Goal: Task Accomplishment & Management: Complete application form

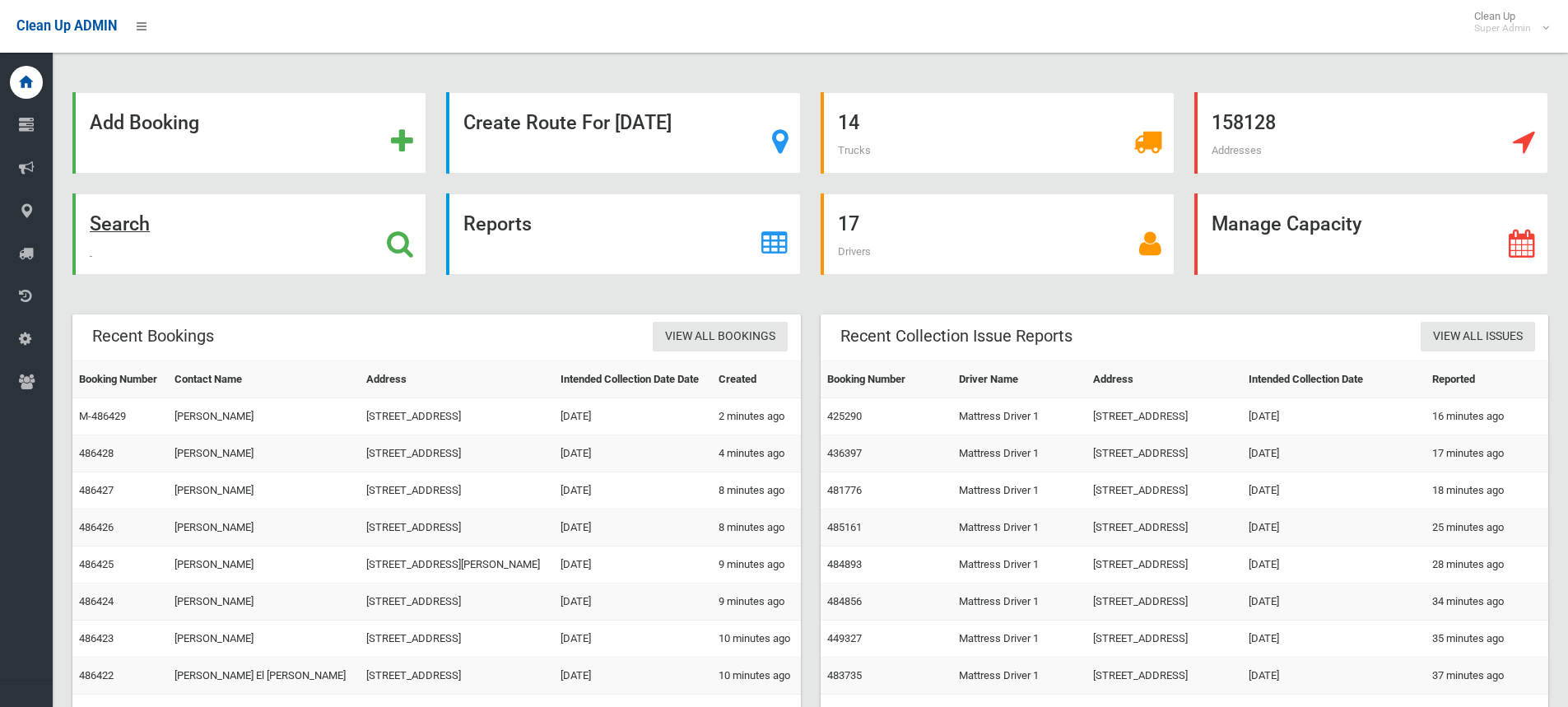
click at [396, 244] on icon at bounding box center [400, 244] width 27 height 28
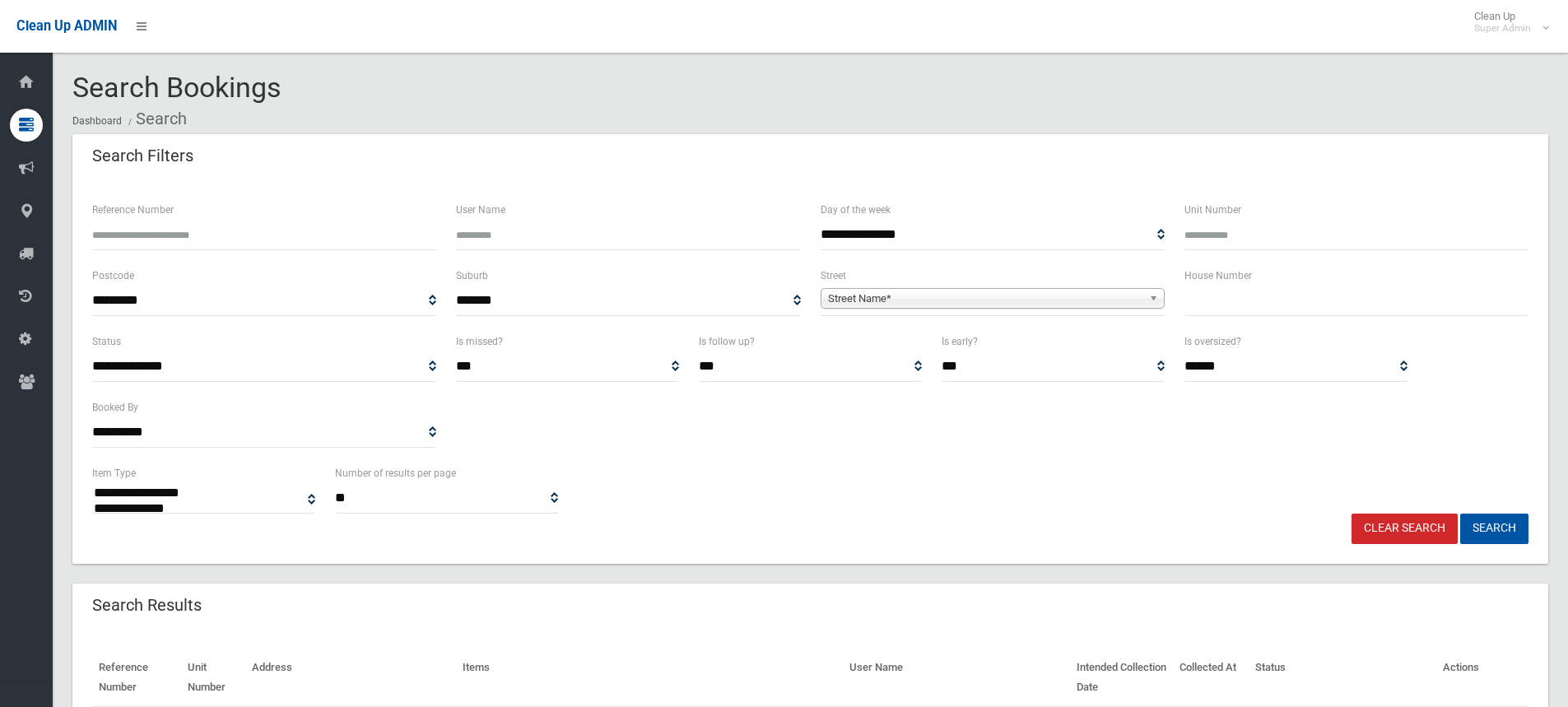
select select
click at [907, 453] on div "**********" at bounding box center [810, 397] width 1456 height 132
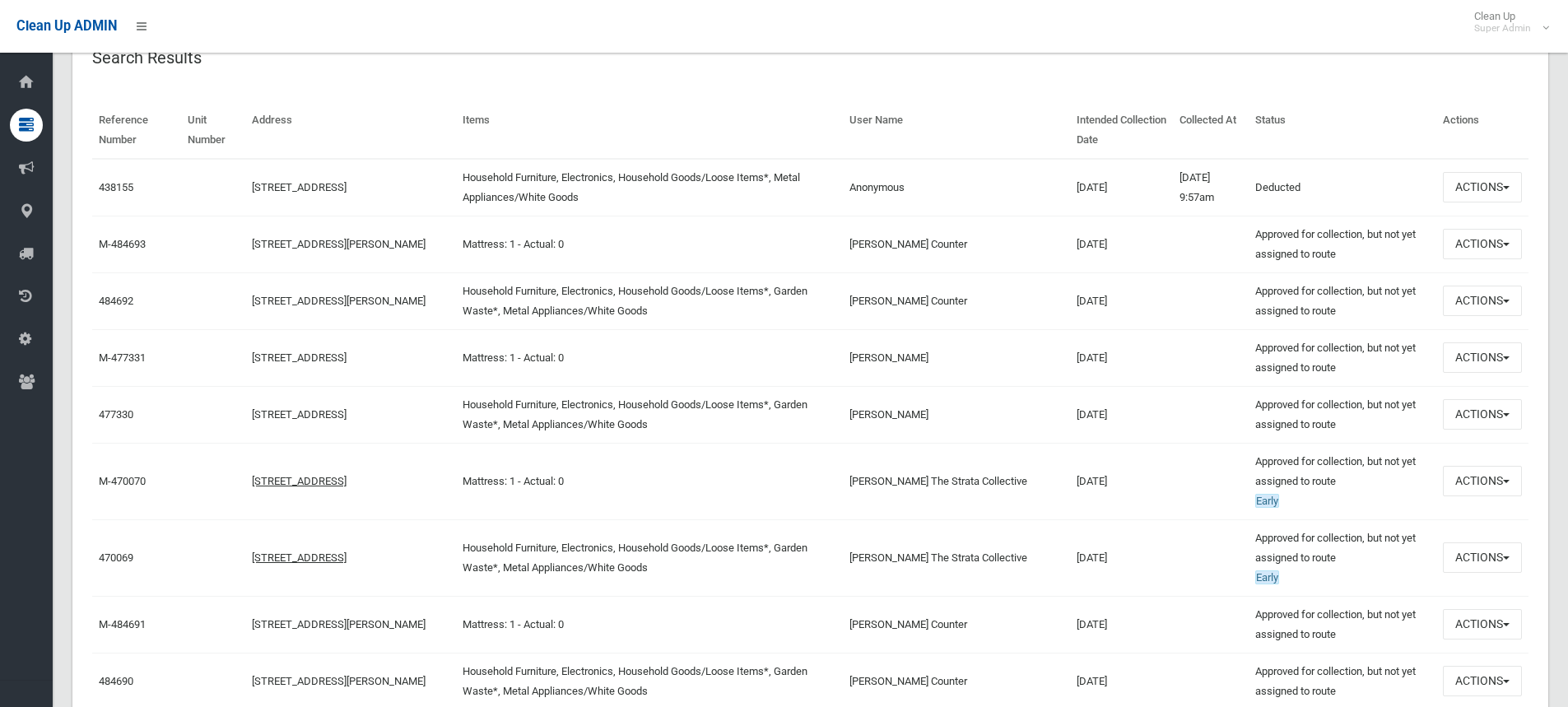
scroll to position [576, 0]
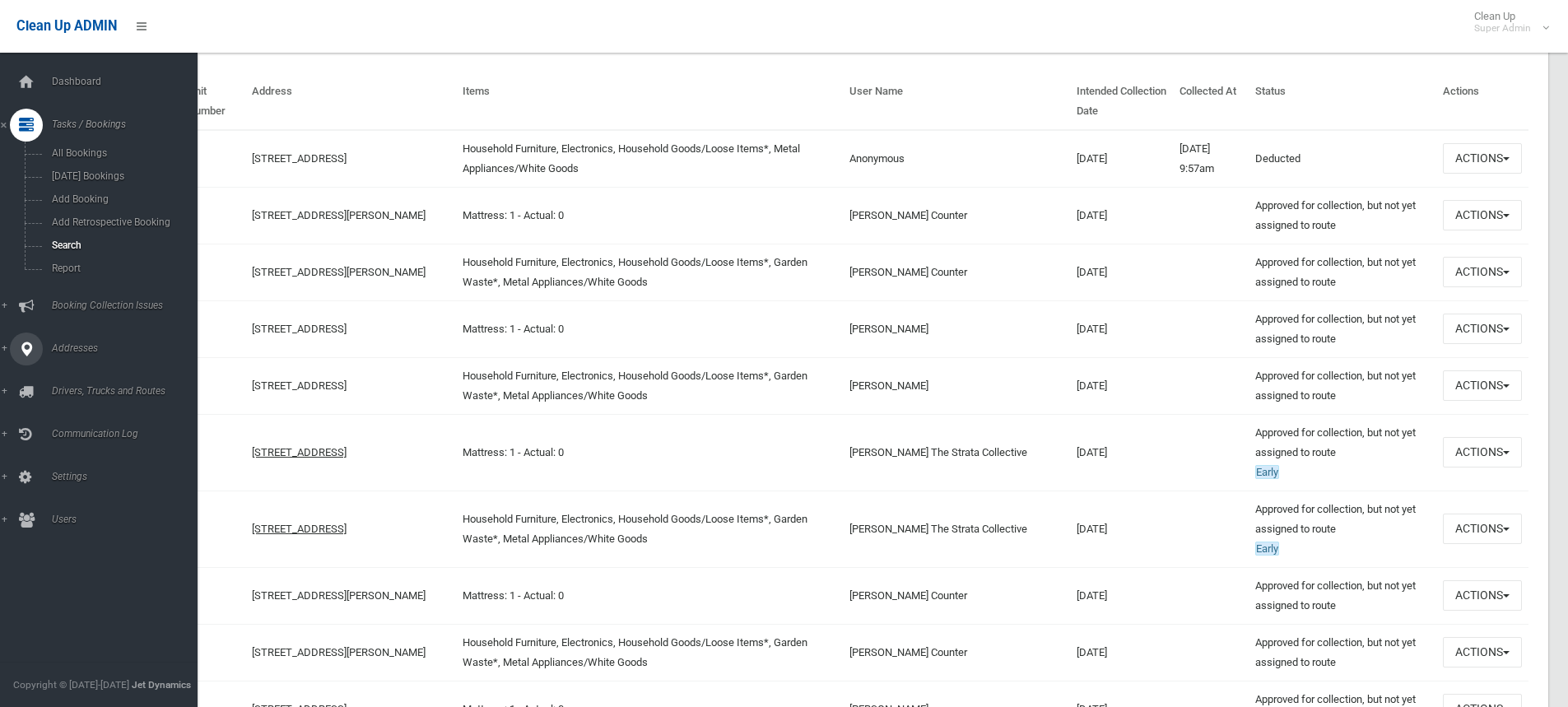
click at [30, 352] on icon at bounding box center [26, 349] width 15 height 33
click at [99, 232] on link "All Addresses" at bounding box center [104, 239] width 210 height 23
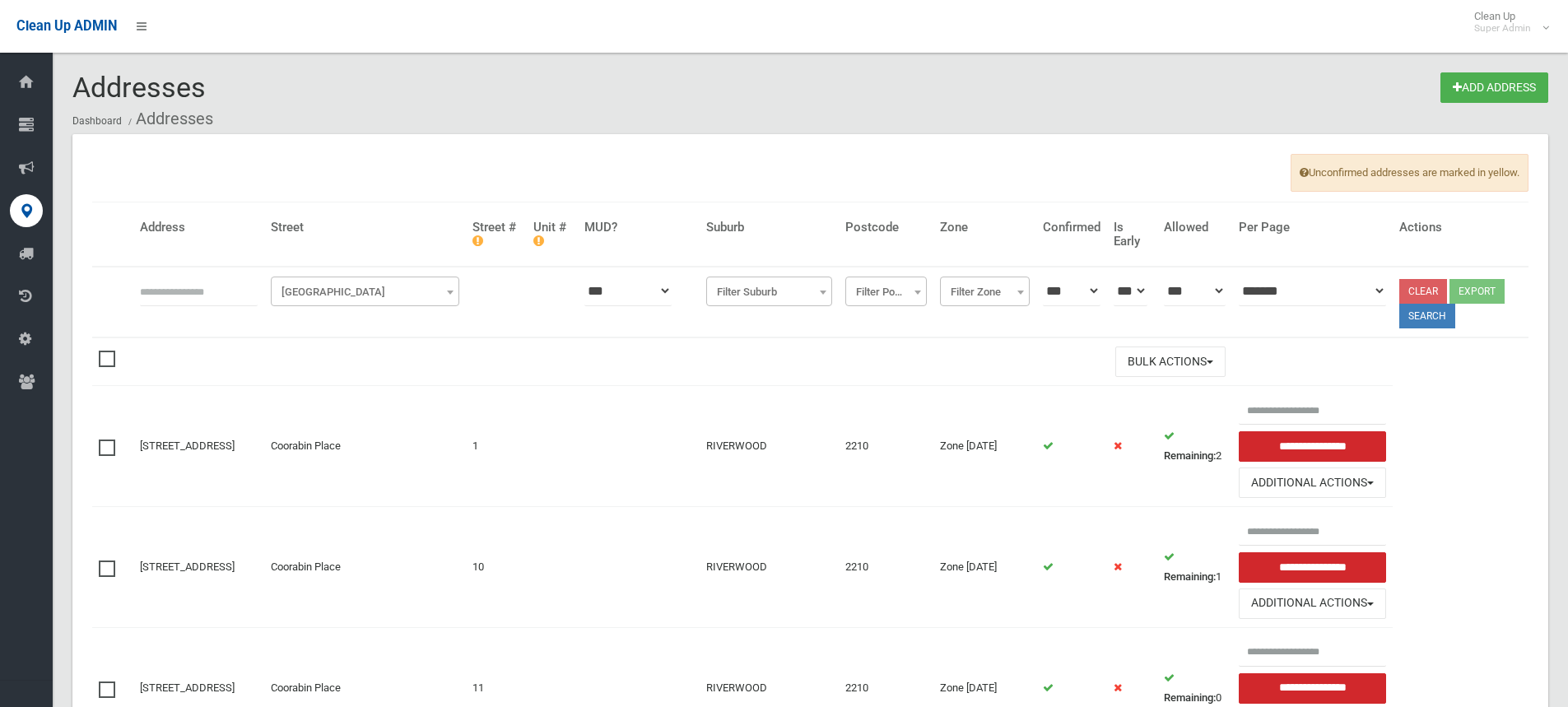
click at [226, 293] on input "text" at bounding box center [198, 291] width 118 height 30
type input "**********"
click button at bounding box center [0, 0] width 0 height 0
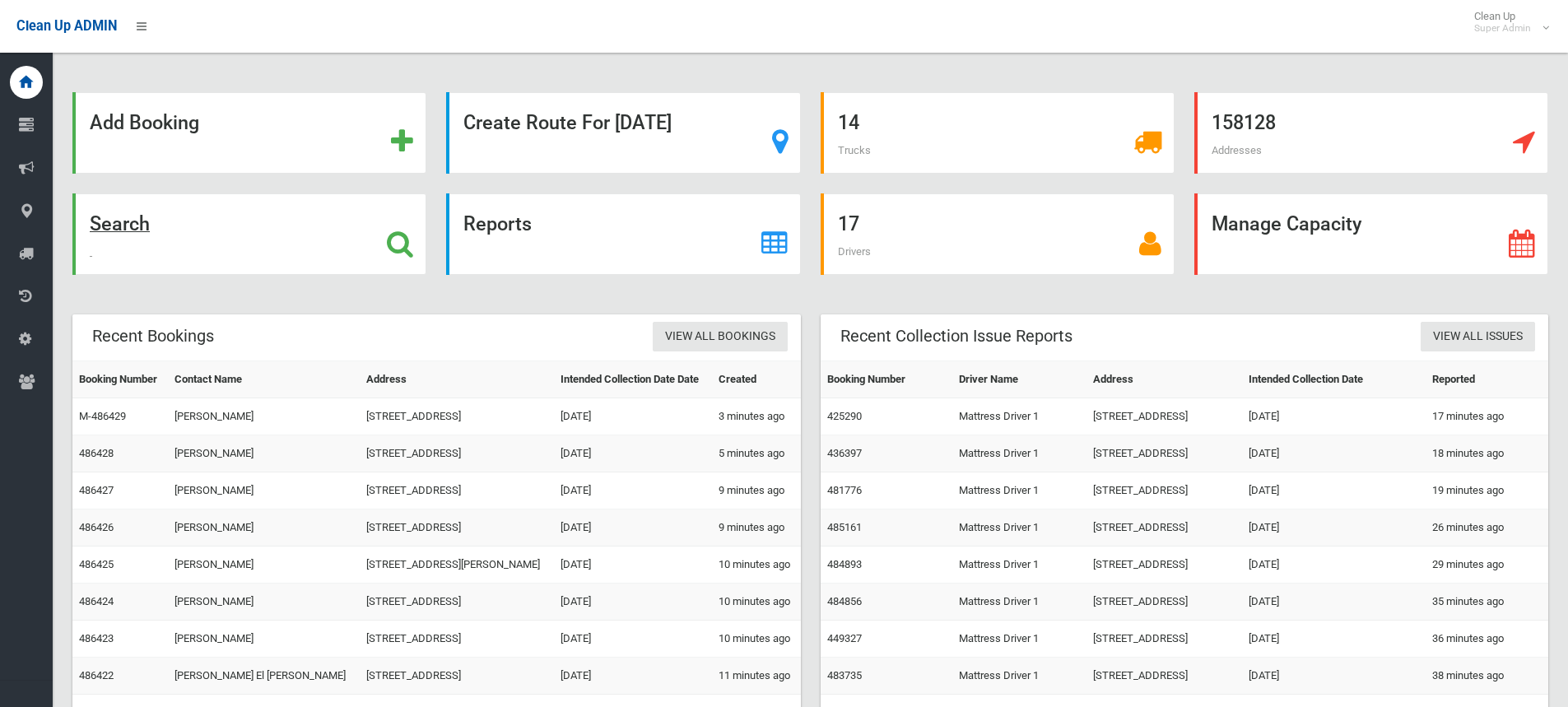
click at [394, 243] on icon at bounding box center [400, 244] width 27 height 28
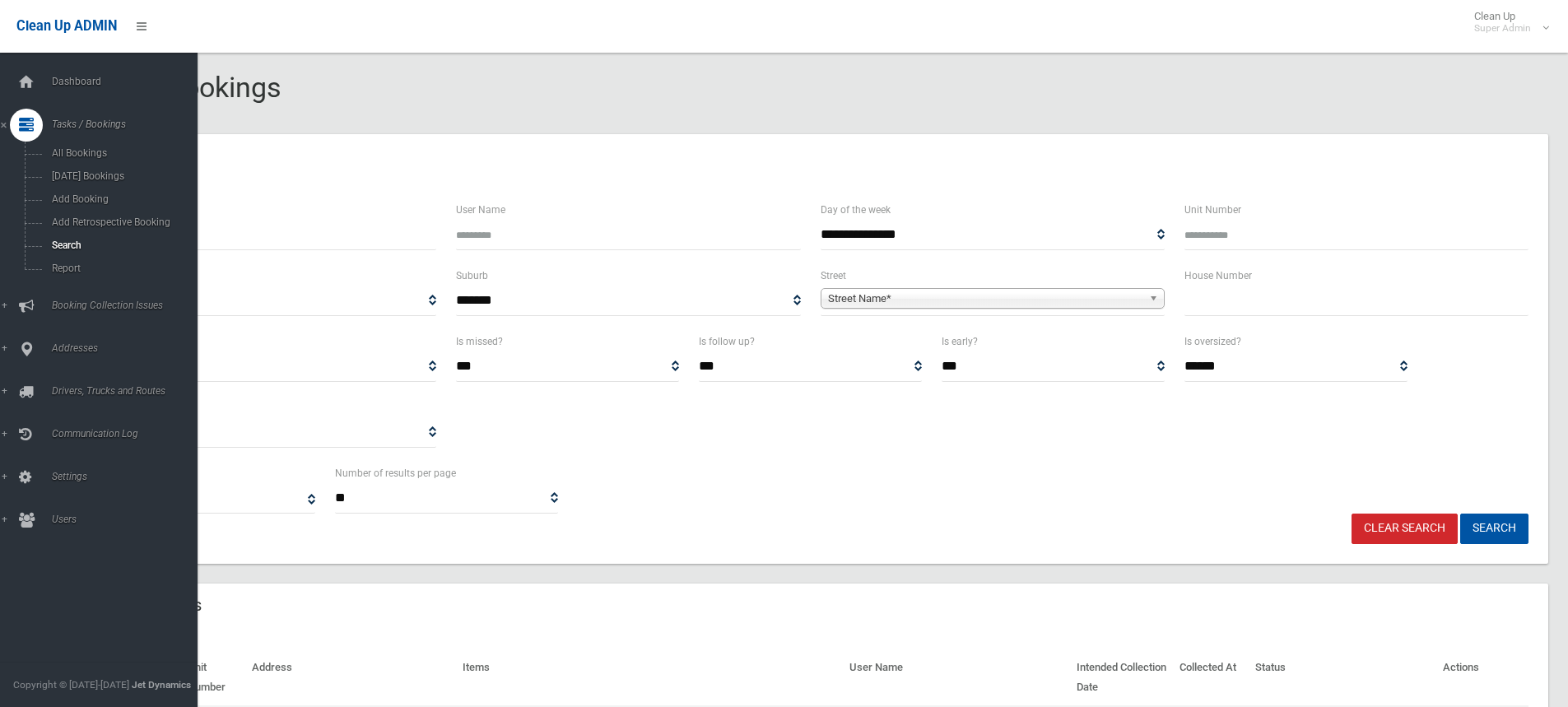
select select
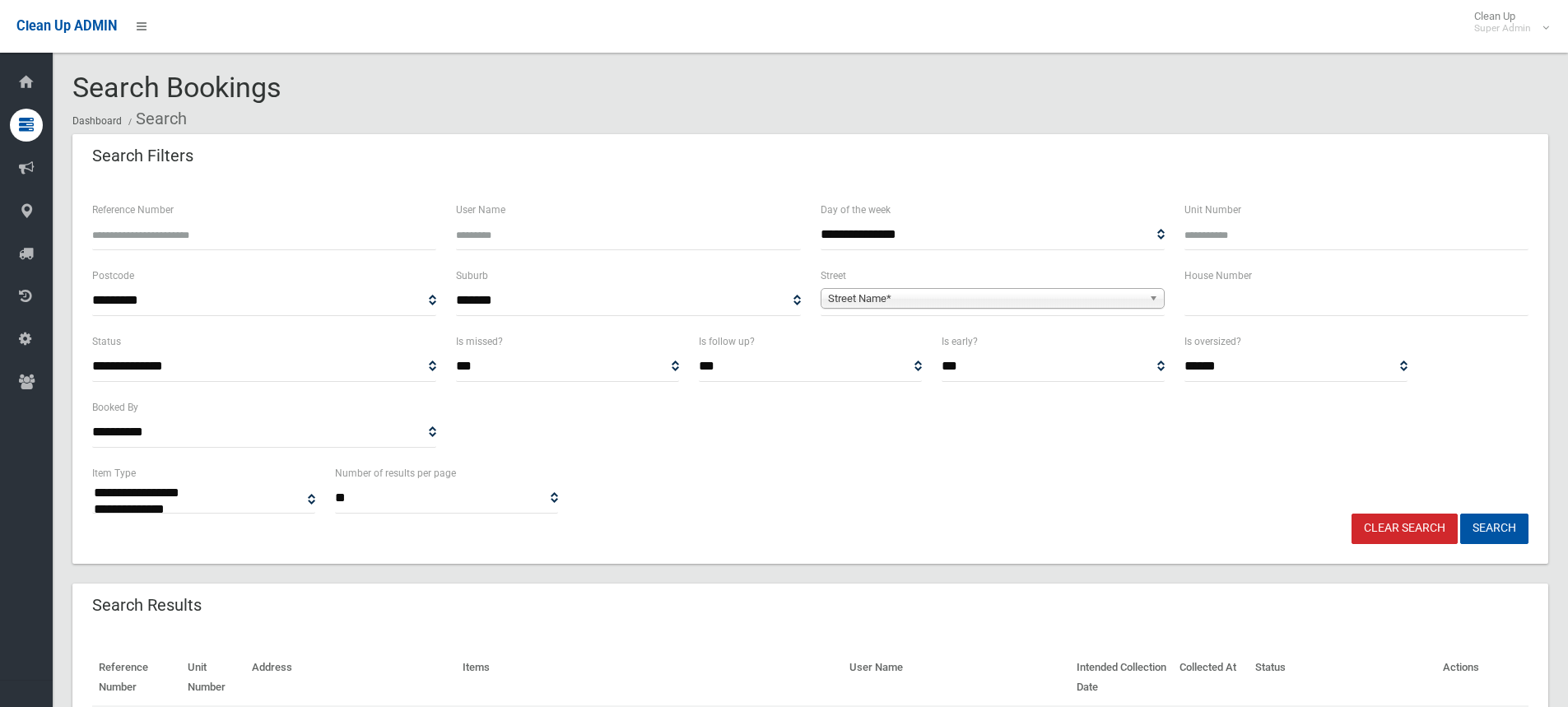
click at [1289, 302] on input "text" at bounding box center [1356, 301] width 344 height 30
type input "**"
click at [946, 293] on span "Street Name*" at bounding box center [984, 299] width 314 height 19
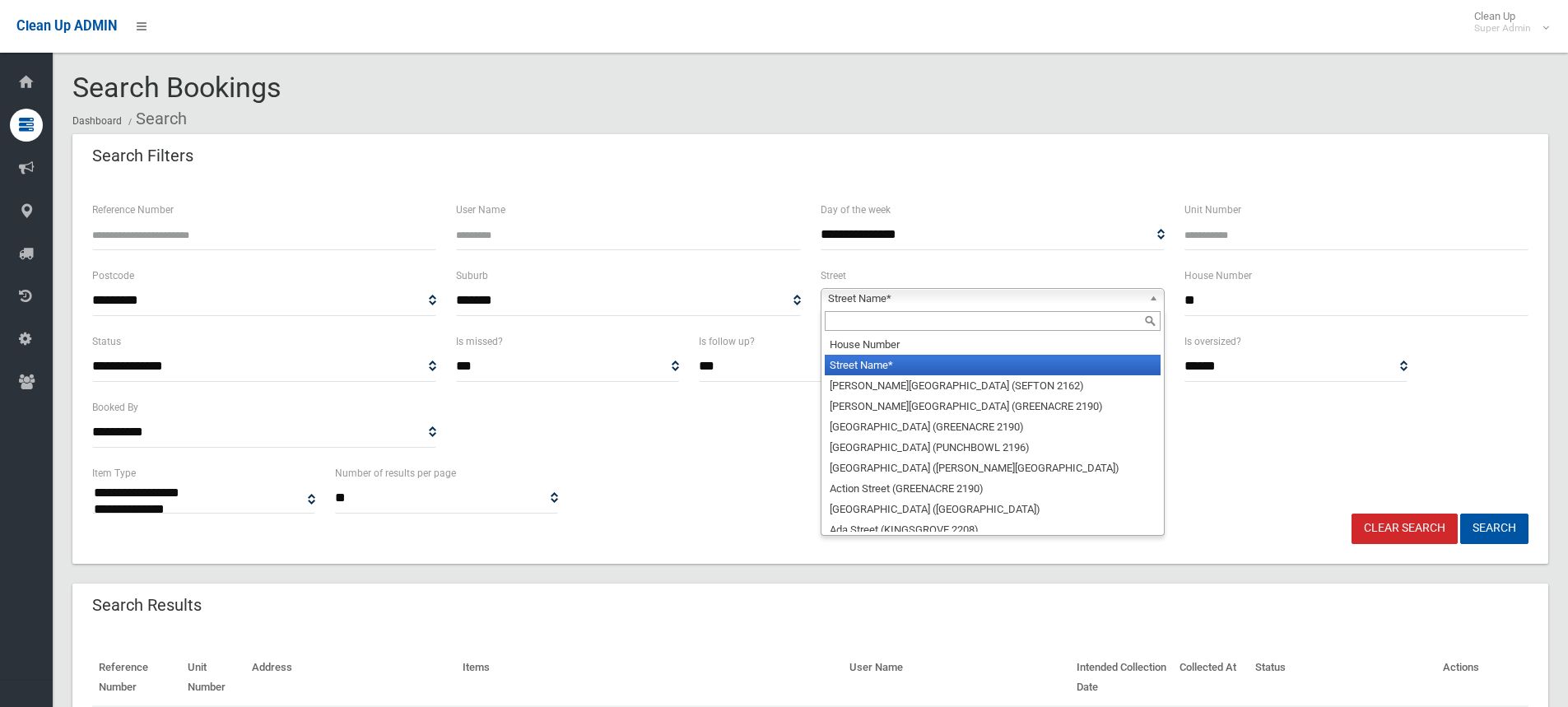
click at [890, 324] on input "text" at bounding box center [992, 321] width 336 height 19
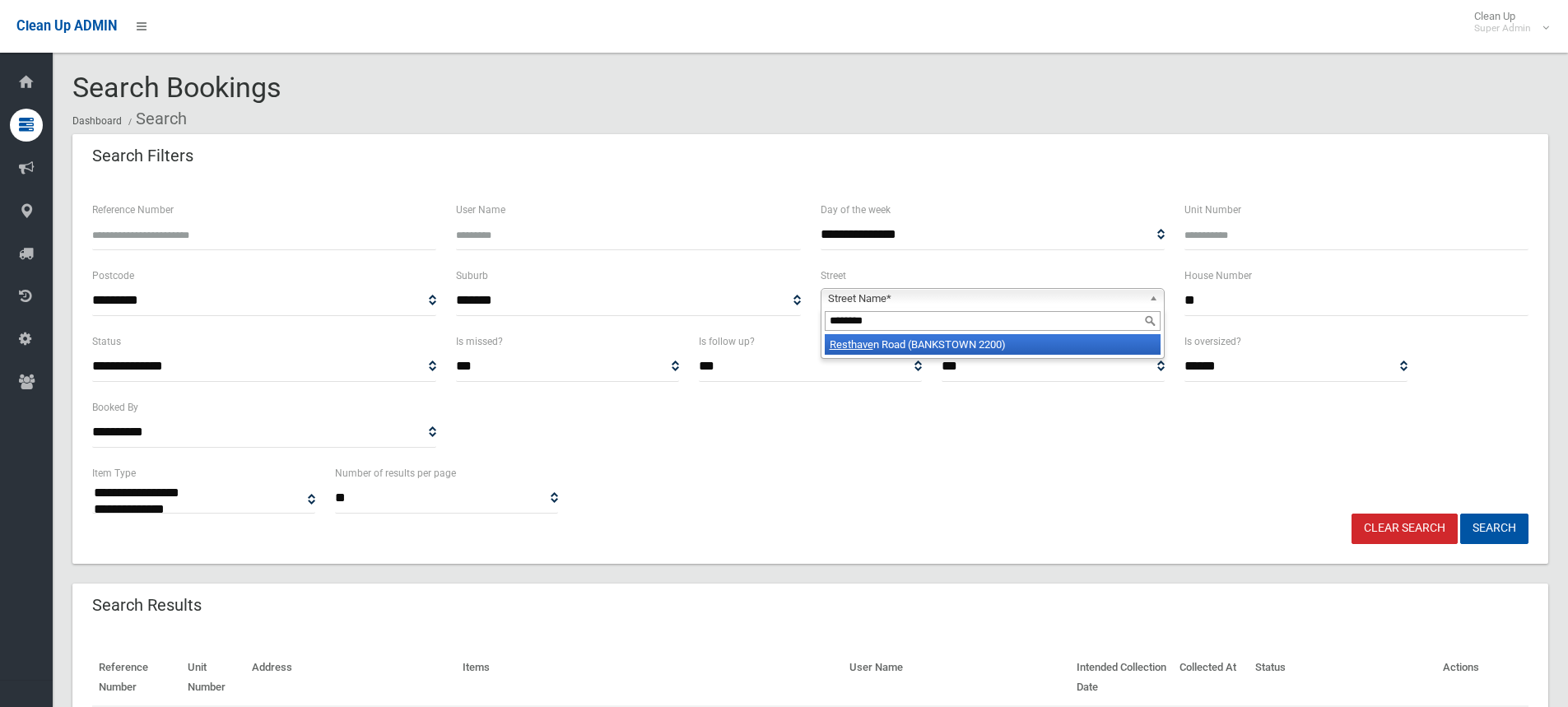
type input "********"
click at [940, 337] on li "[GEOGRAPHIC_DATA] (BANKSTOWN 2200)" at bounding box center [992, 344] width 336 height 20
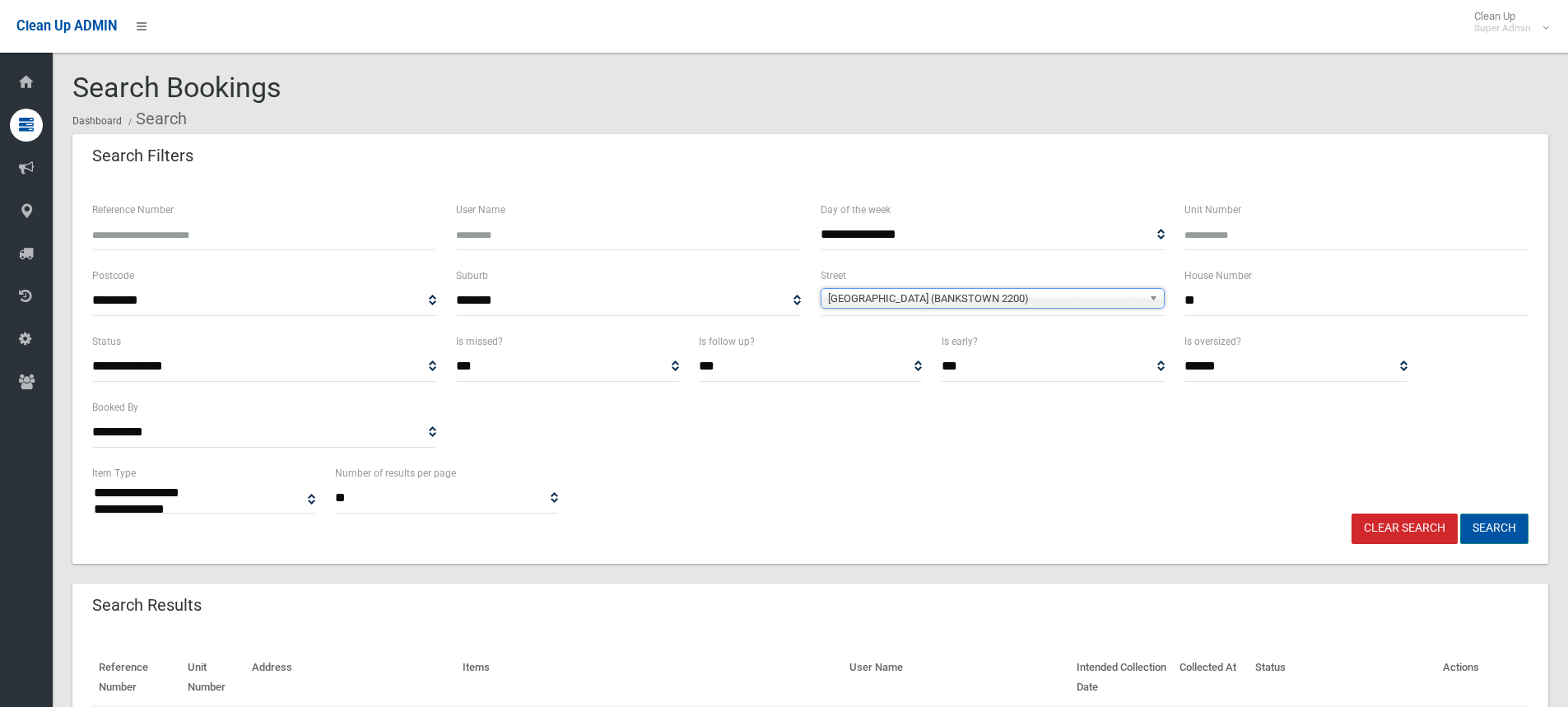
click at [1485, 522] on button "Search" at bounding box center [1494, 529] width 68 height 30
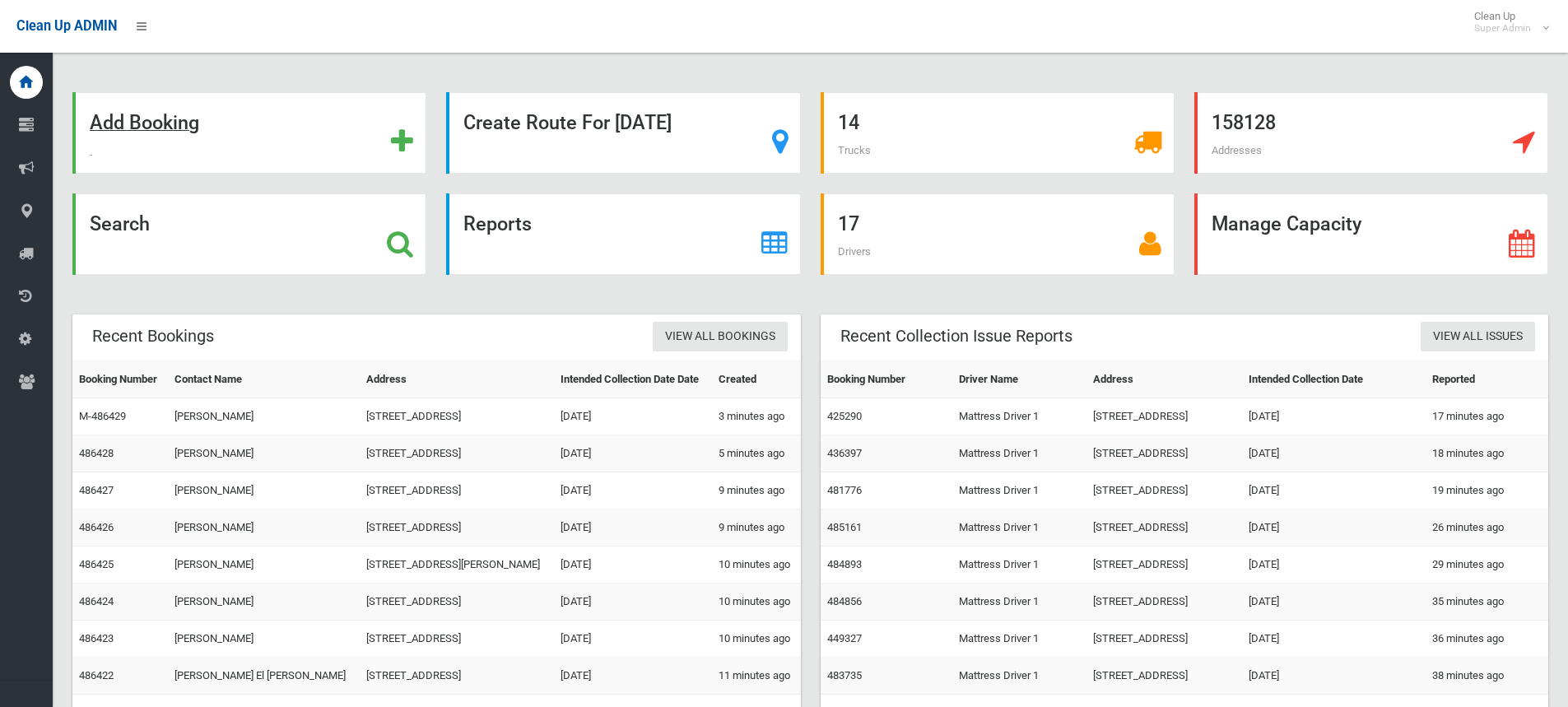
drag, startPoint x: 0, startPoint y: 0, endPoint x: 302, endPoint y: 136, distance: 331.2
click at [302, 136] on div "Add Booking" at bounding box center [249, 133] width 354 height 81
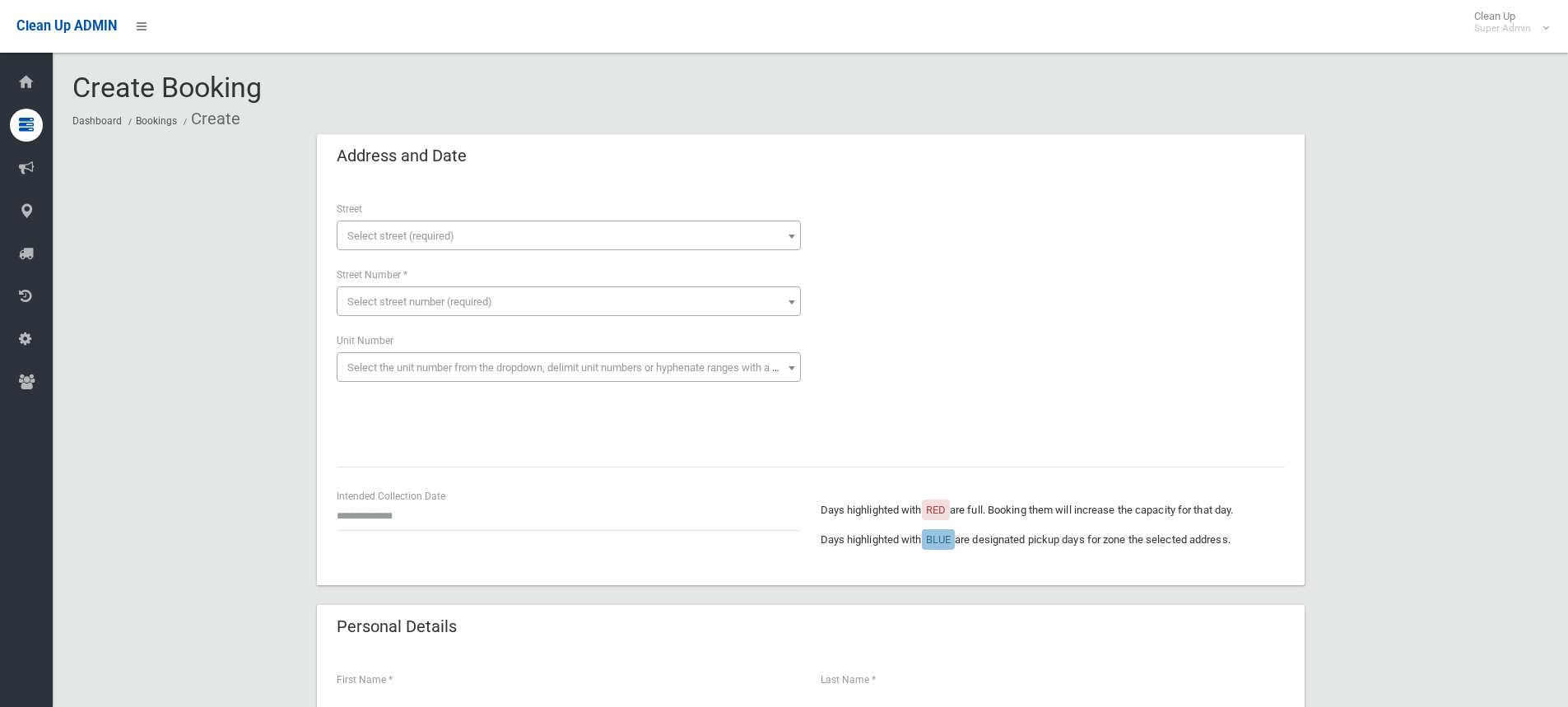
click at [567, 232] on span "Select street (required)" at bounding box center [568, 236] width 455 height 23
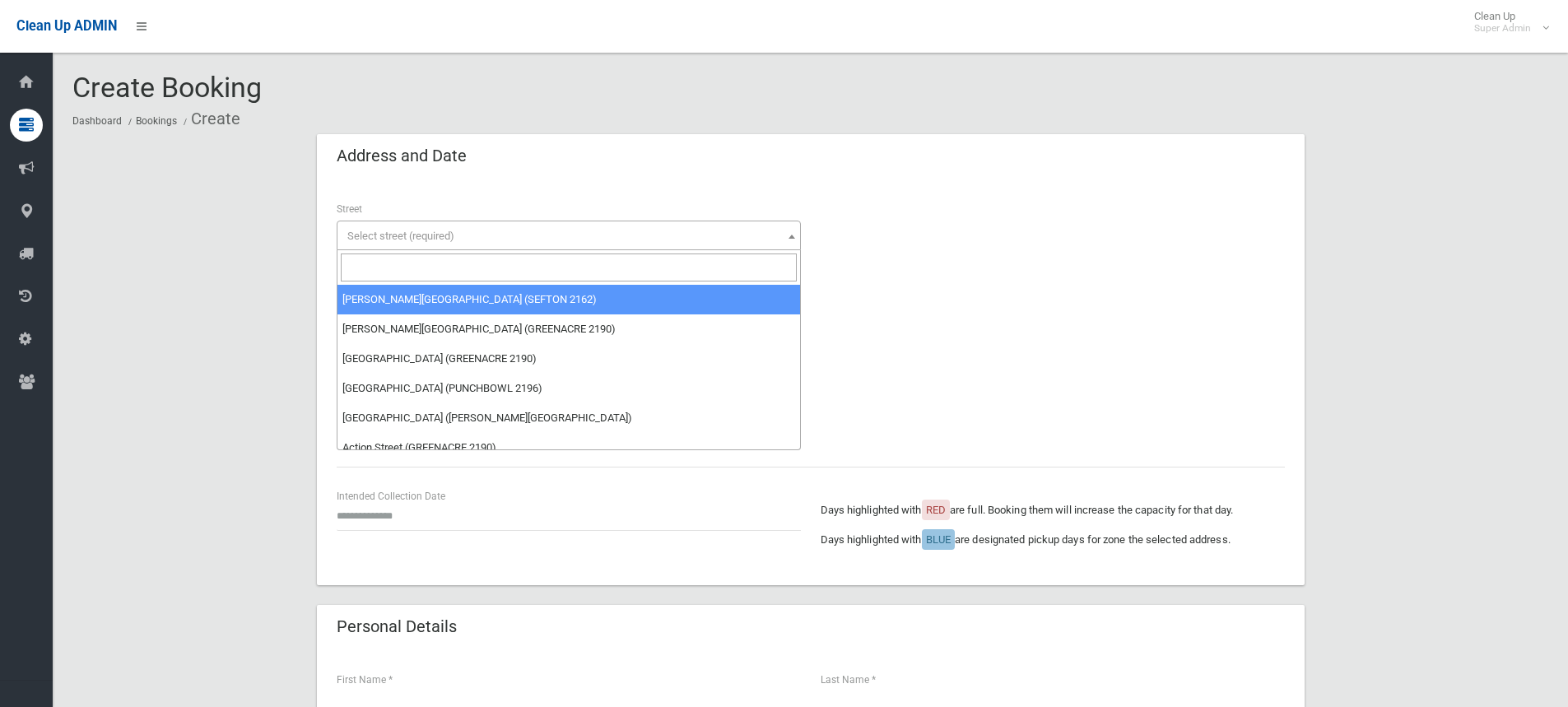
click at [449, 266] on input "search" at bounding box center [568, 268] width 455 height 28
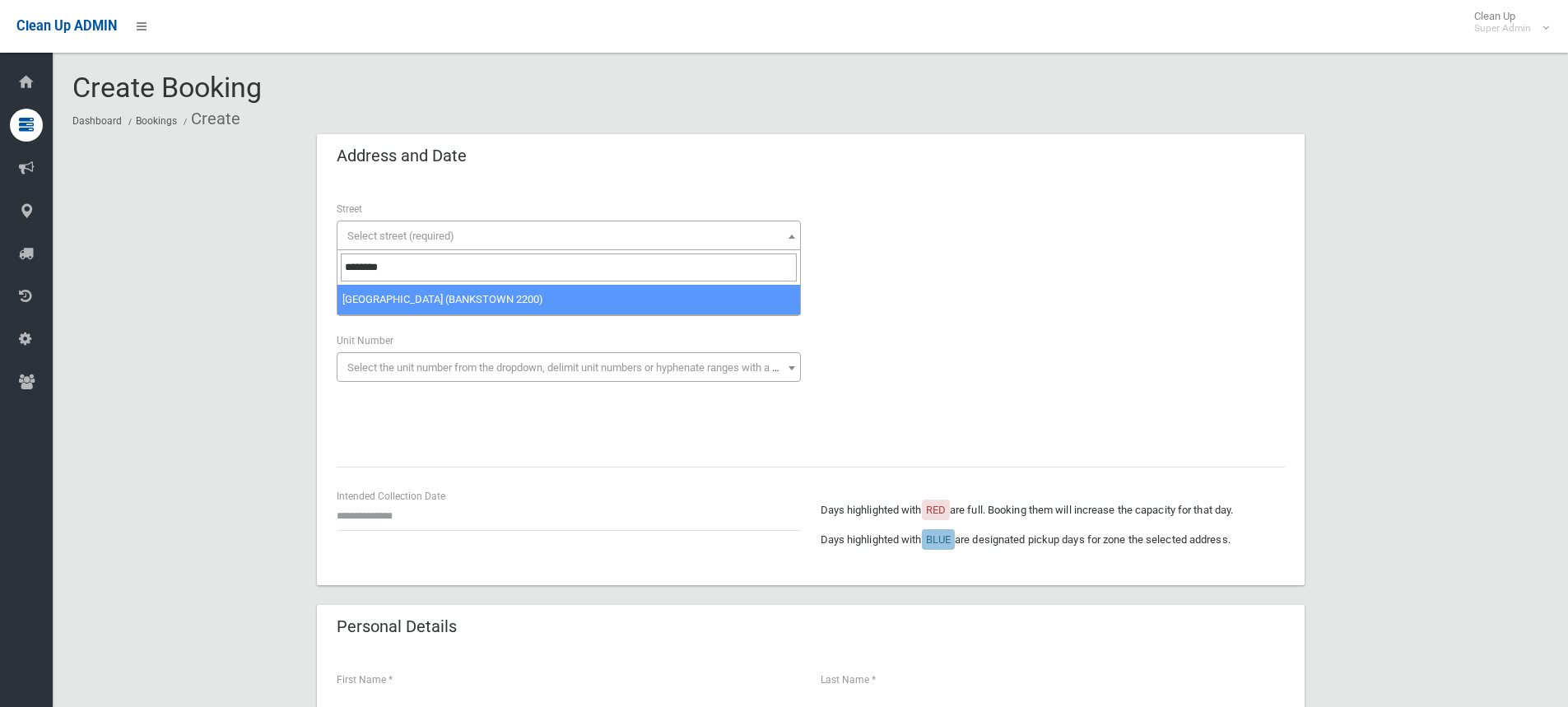
type input "********"
select select "****"
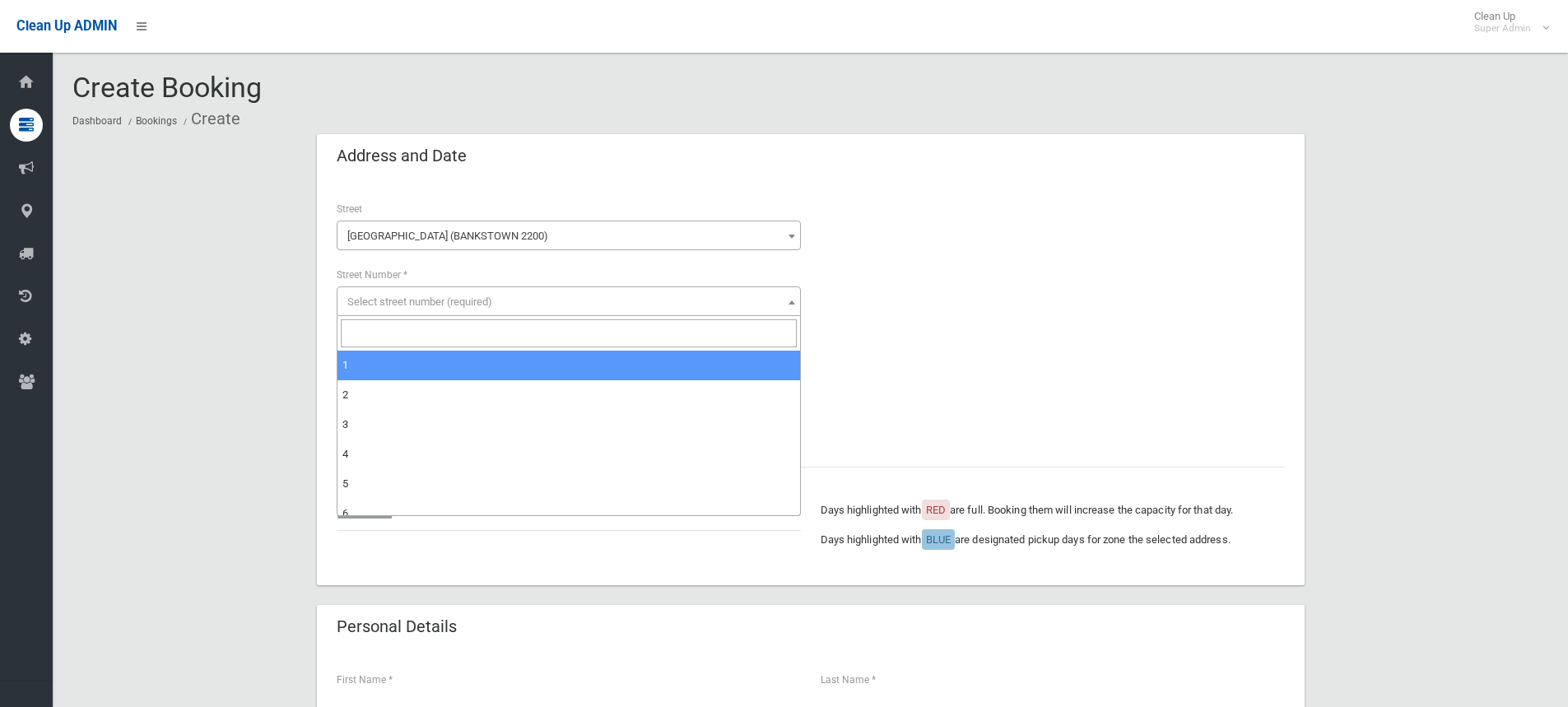
click at [414, 299] on span "Select street number (required)" at bounding box center [420, 302] width 145 height 12
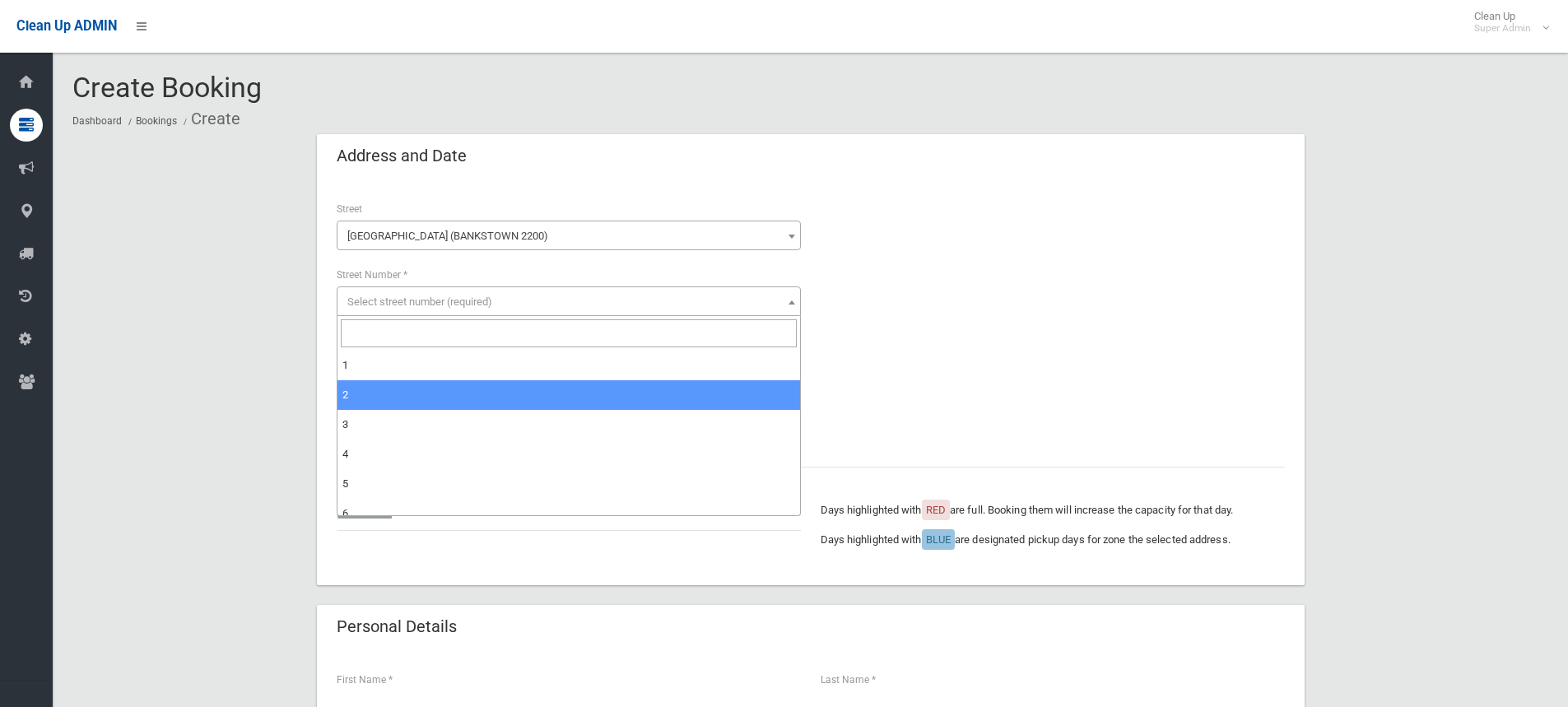
scroll to position [82, 0]
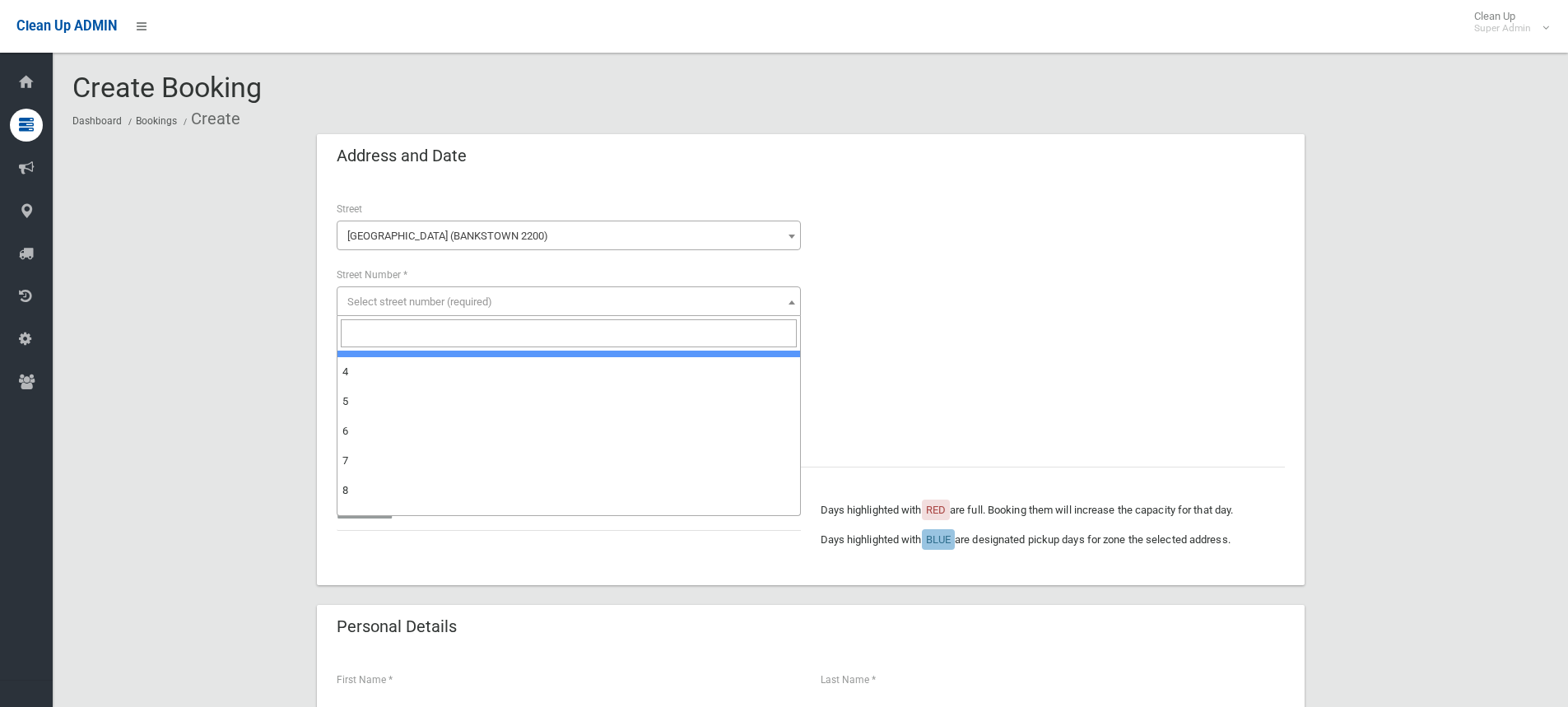
click at [452, 296] on span "Select street number (required)" at bounding box center [420, 302] width 145 height 12
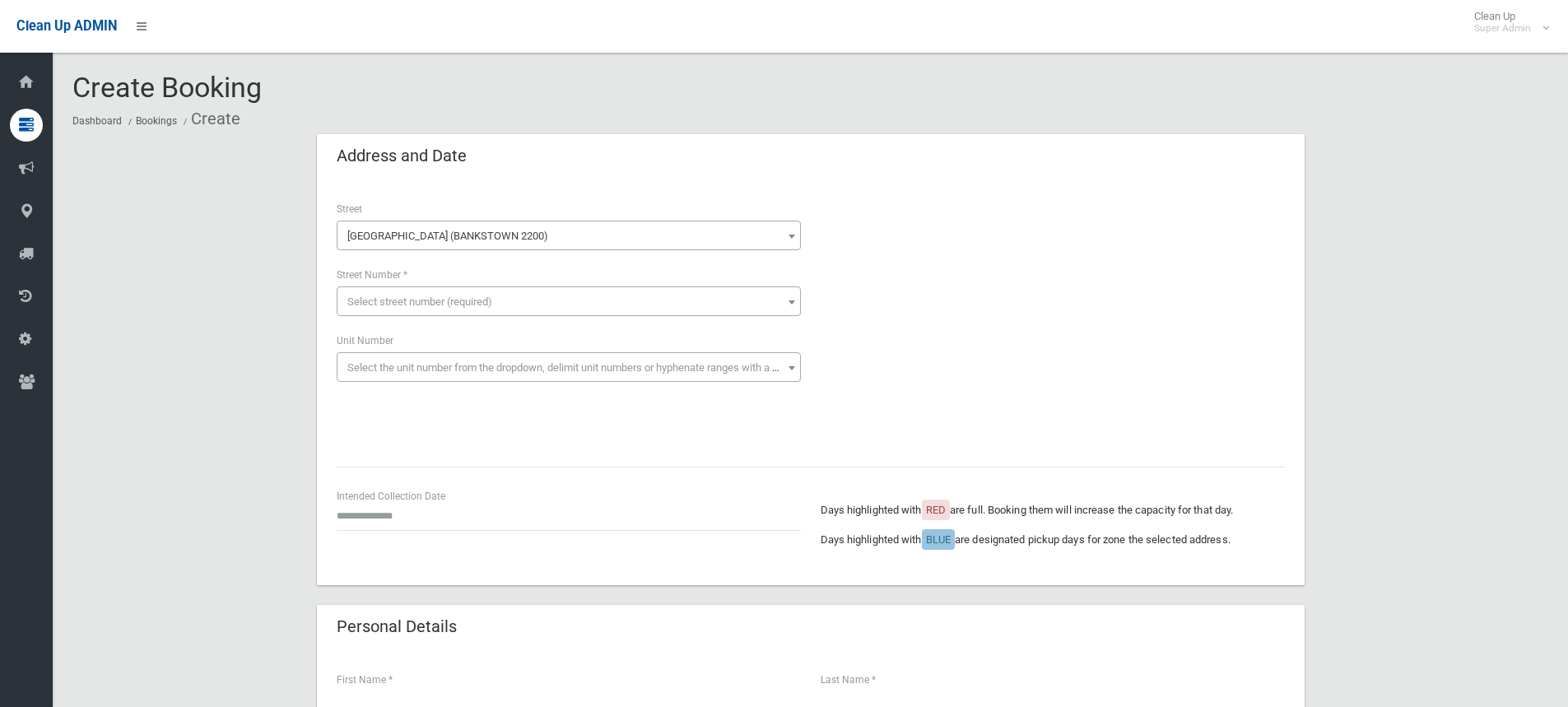
click at [378, 311] on span "Select street number (required)" at bounding box center [568, 302] width 455 height 23
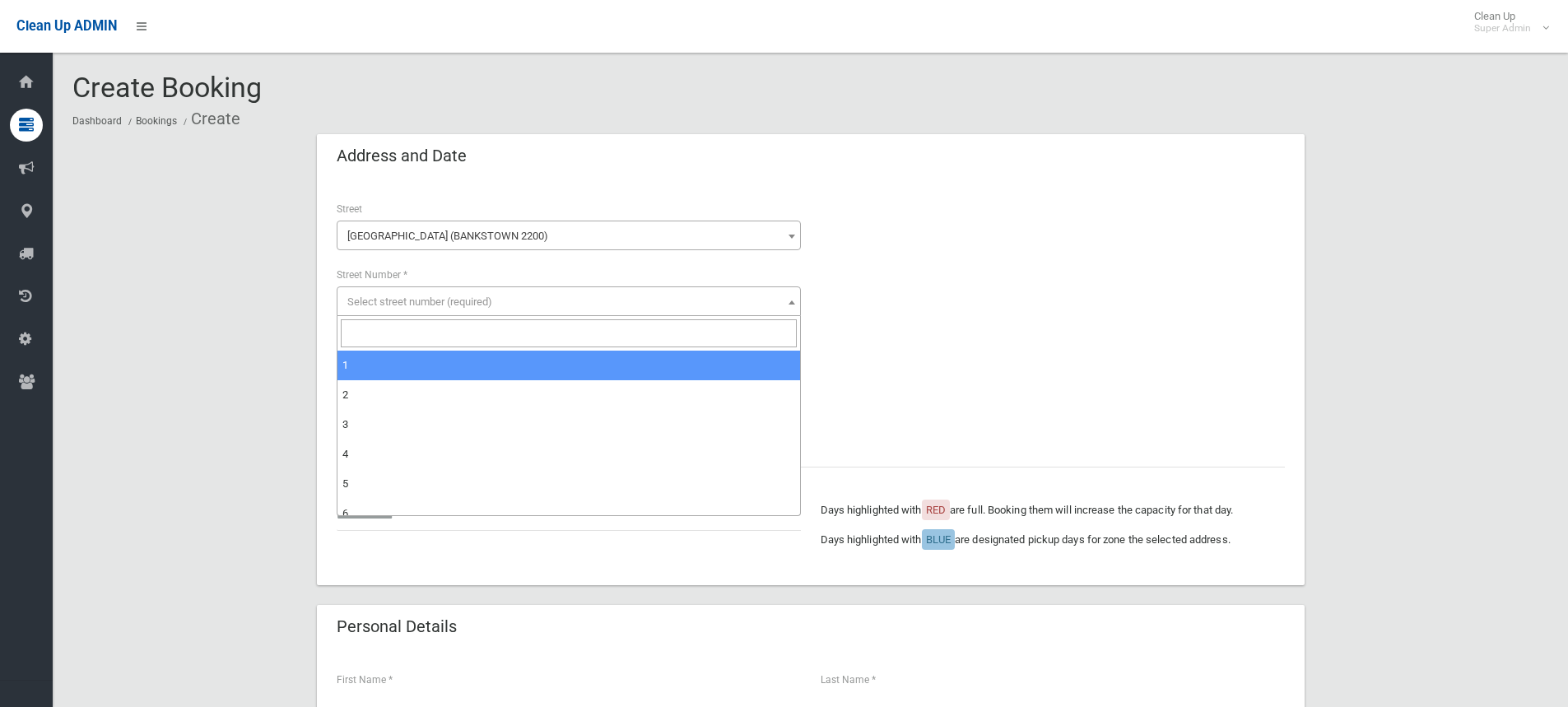
click at [386, 330] on input "search" at bounding box center [568, 334] width 455 height 28
type input "**"
select select "**"
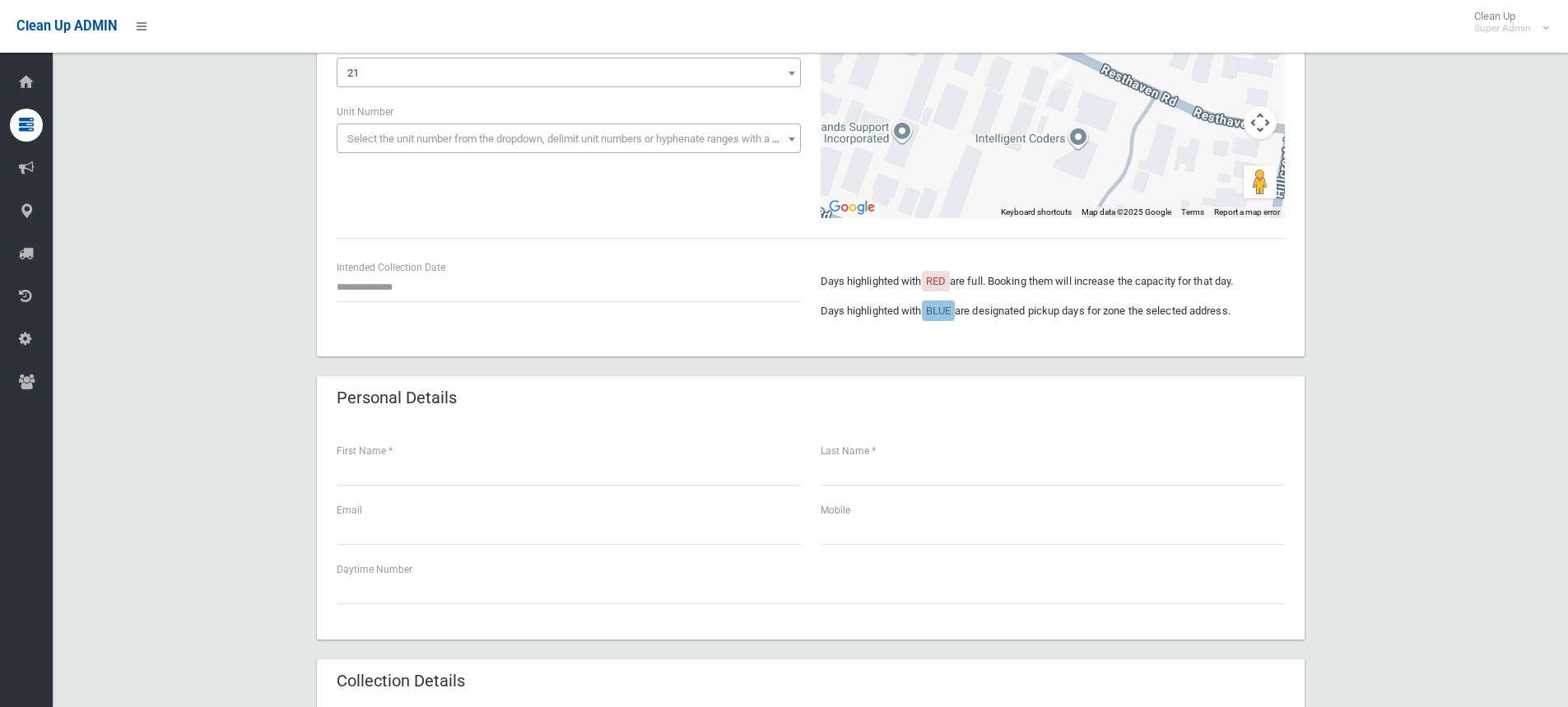
scroll to position [247, 0]
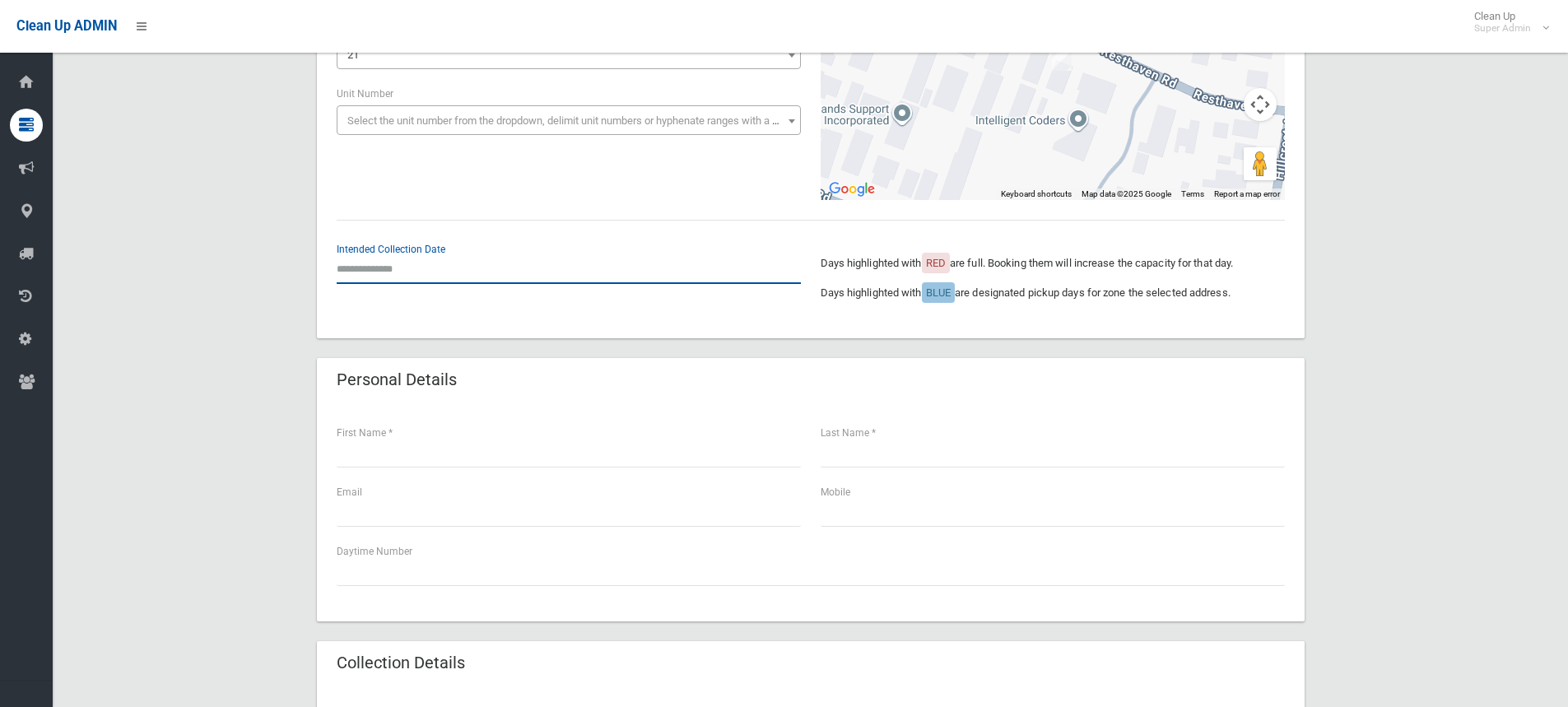
click at [395, 279] on input "text" at bounding box center [569, 269] width 464 height 30
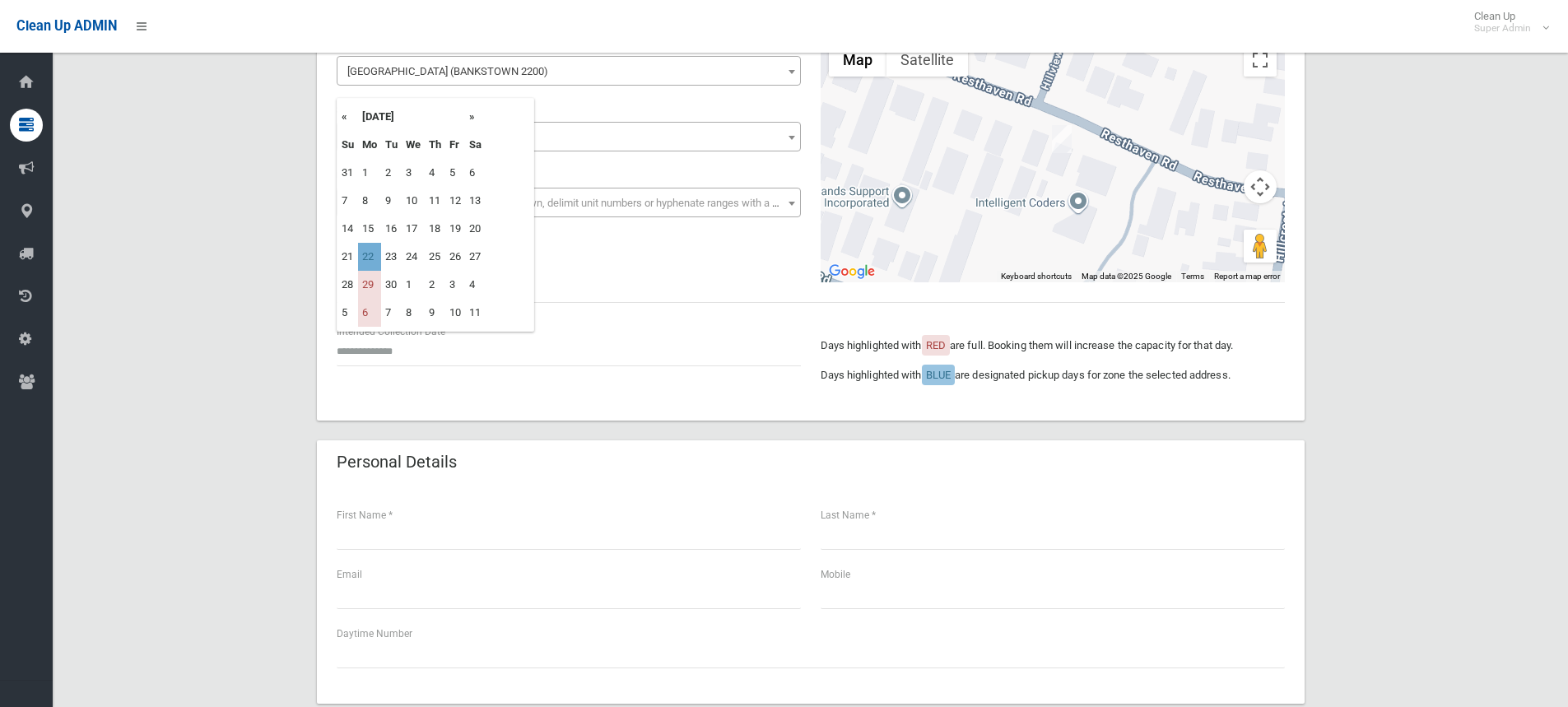
click at [373, 256] on td "22" at bounding box center [370, 257] width 23 height 28
type input "**********"
click at [373, 256] on div "**********" at bounding box center [810, 158] width 968 height 247
click at [444, 280] on div "**********" at bounding box center [810, 158] width 968 height 247
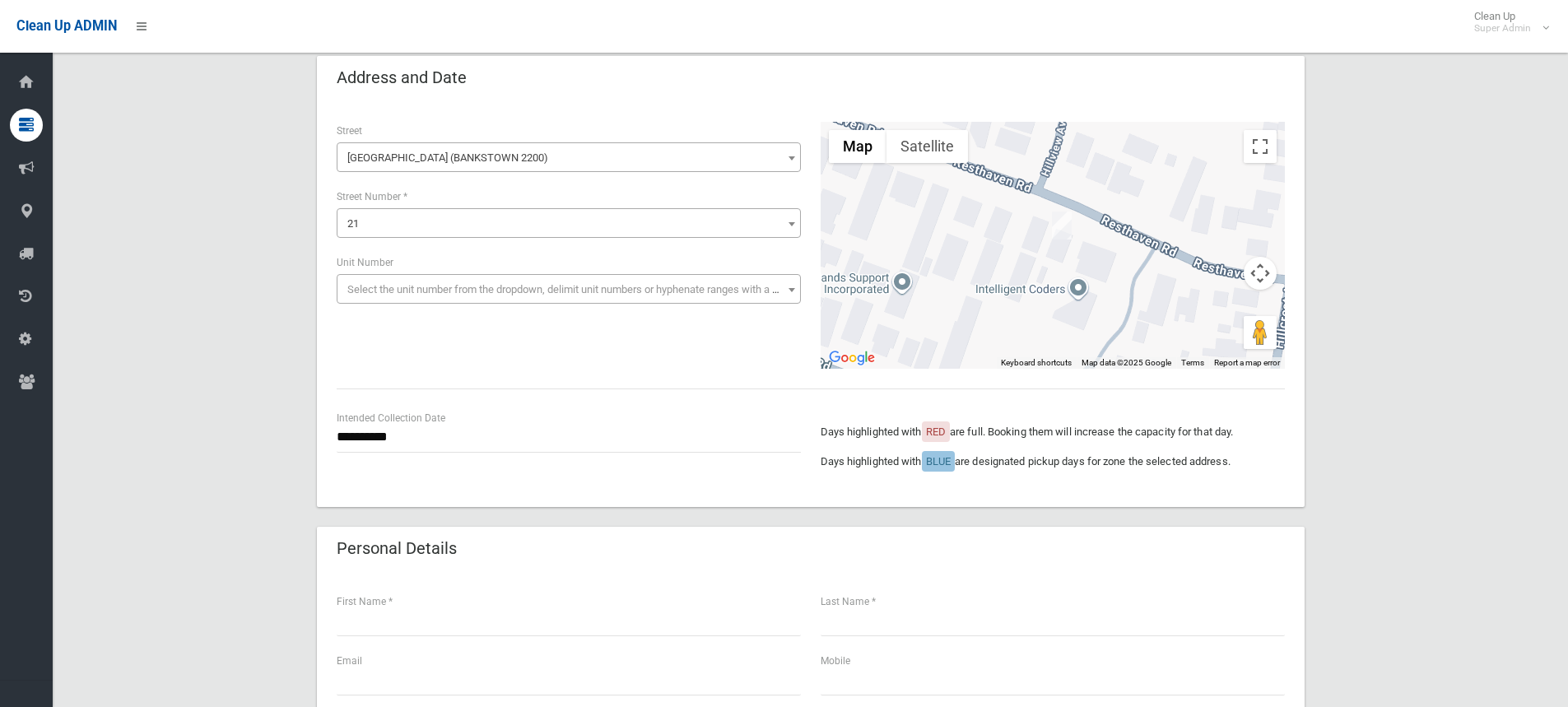
scroll to position [0, 0]
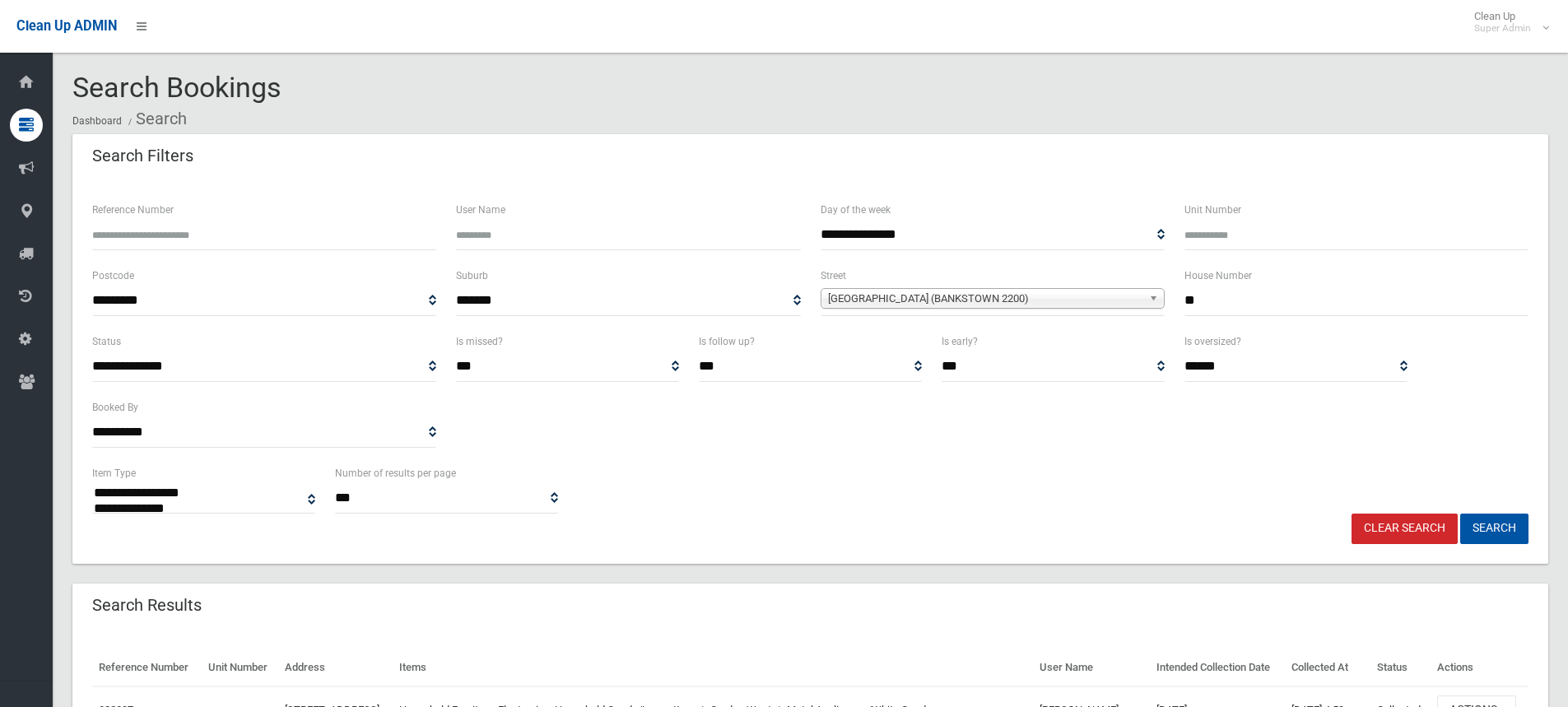
select select
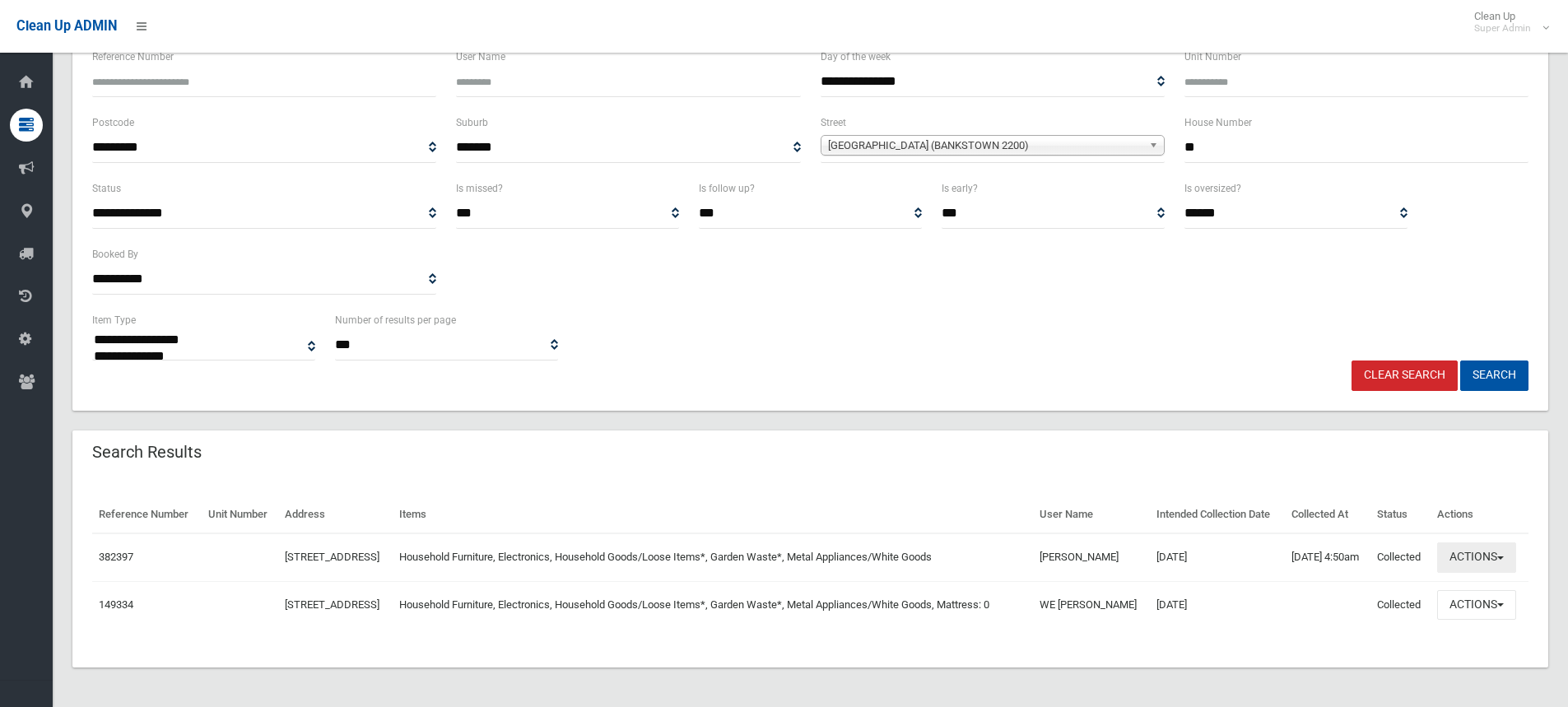
click at [1471, 542] on button "Actions" at bounding box center [1476, 557] width 79 height 30
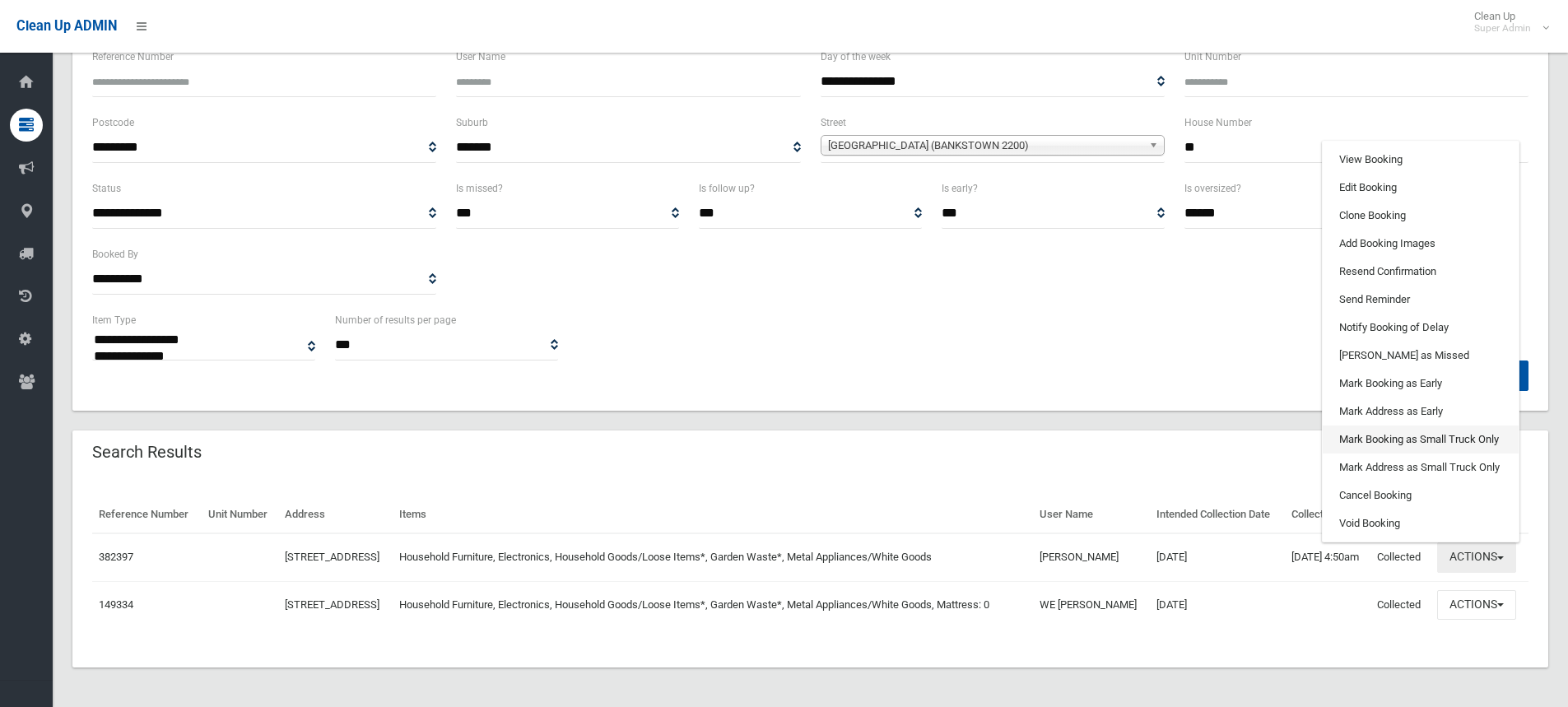
scroll to position [110, 0]
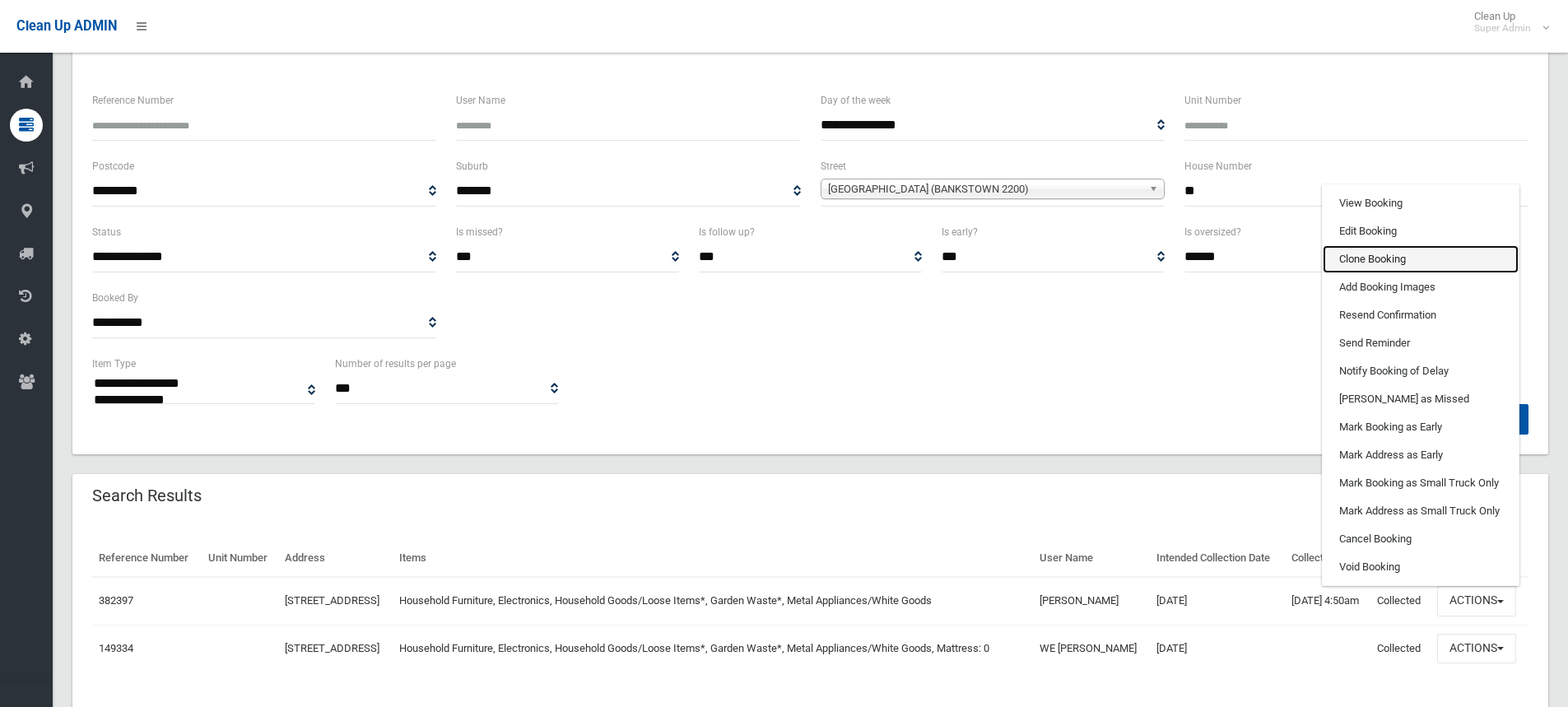
click at [1366, 273] on link "Clone Booking" at bounding box center [1419, 259] width 195 height 28
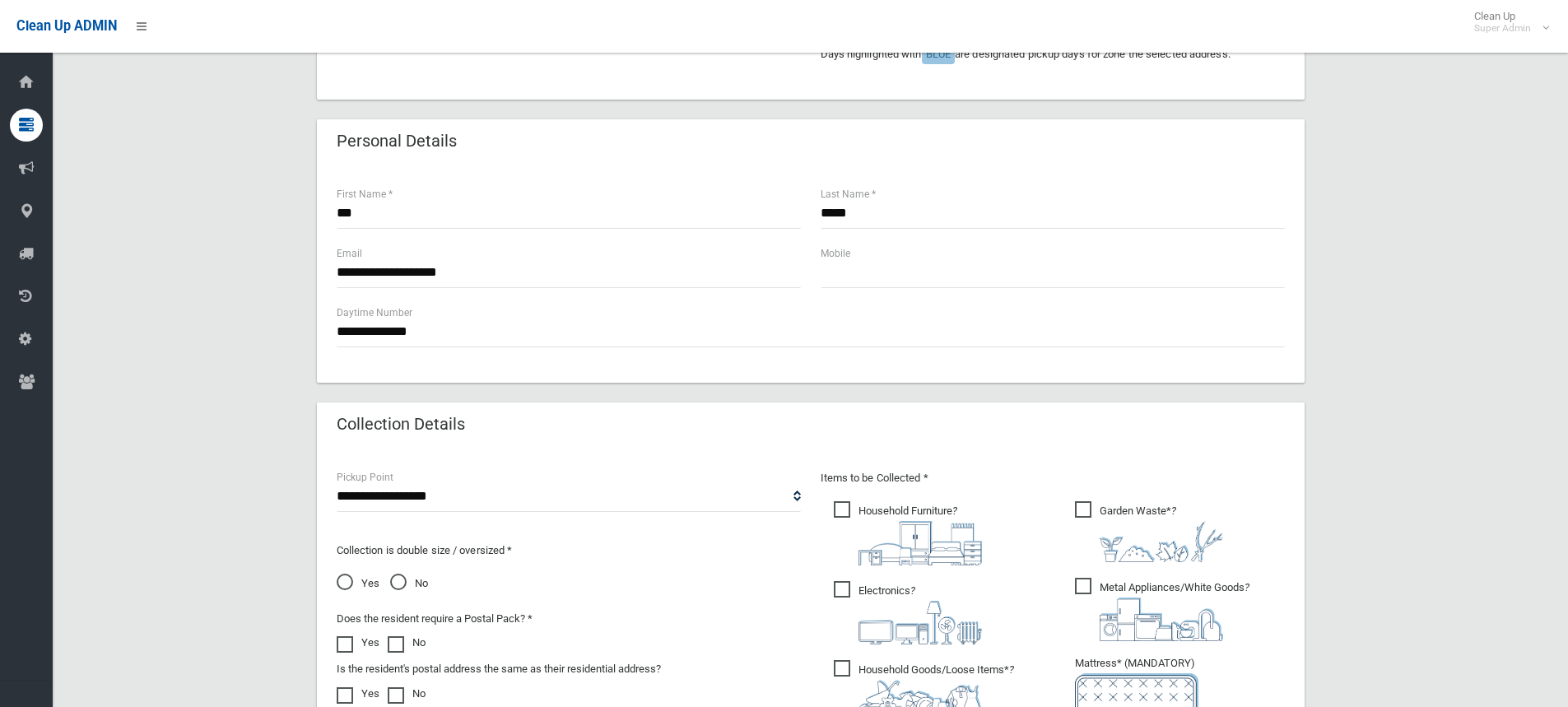
scroll to position [494, 0]
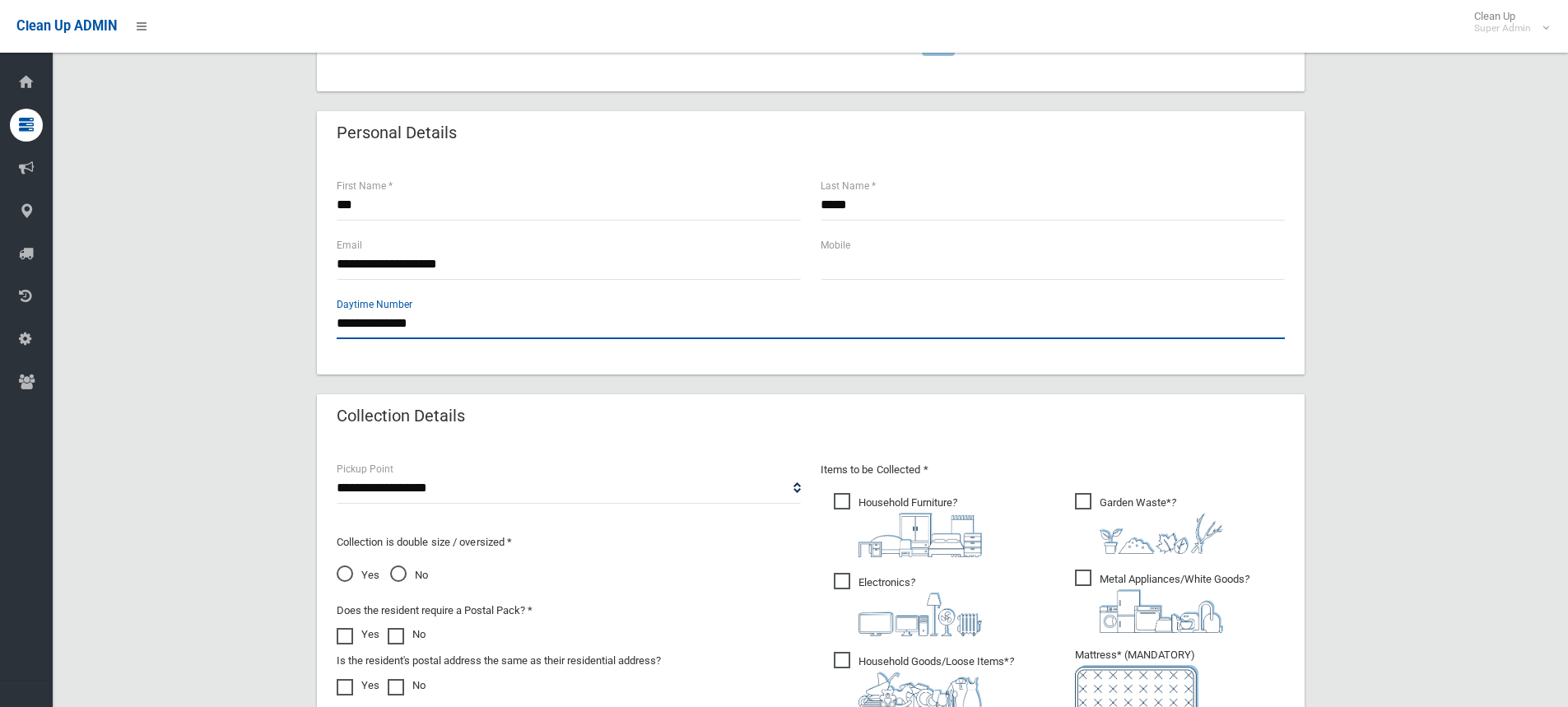
click at [455, 322] on input "**********" at bounding box center [811, 324] width 948 height 30
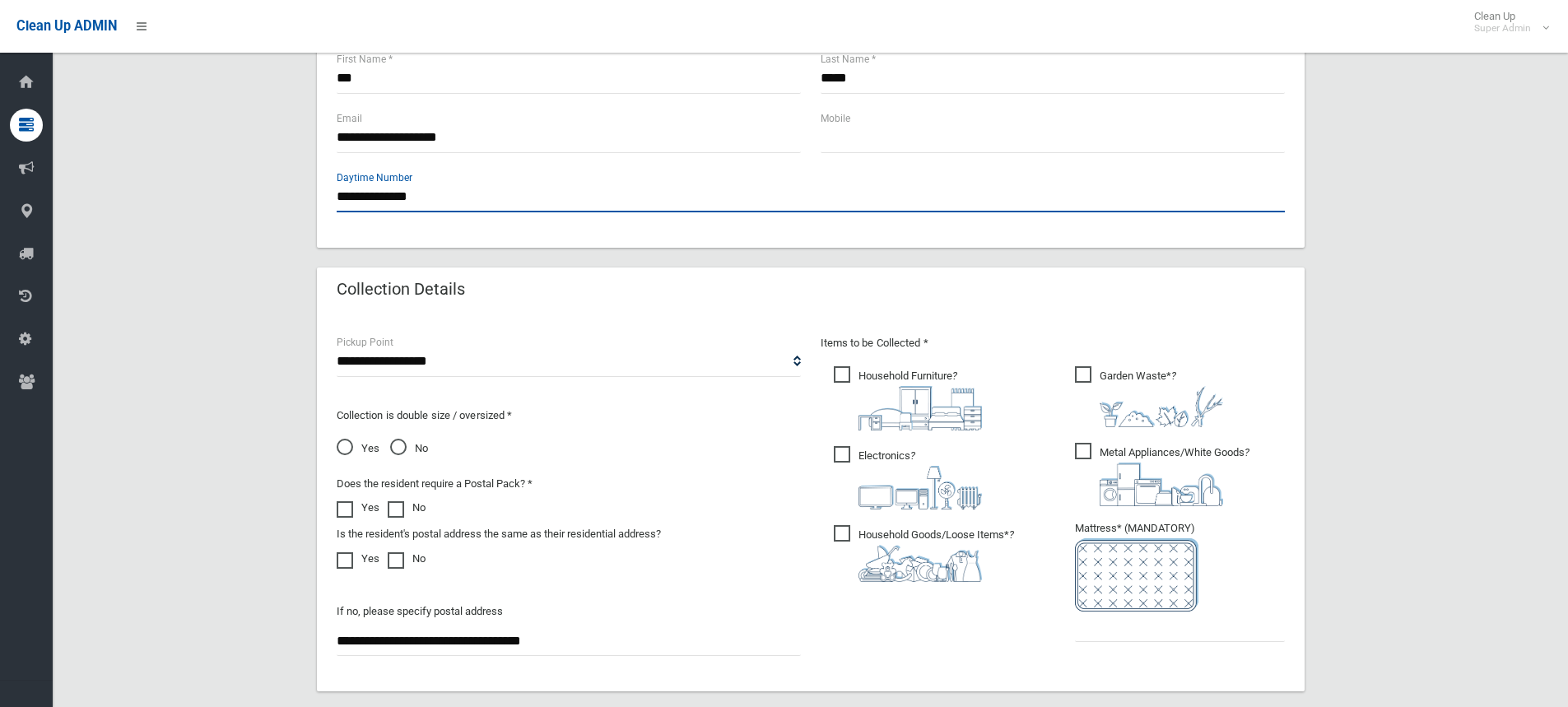
scroll to position [741, 0]
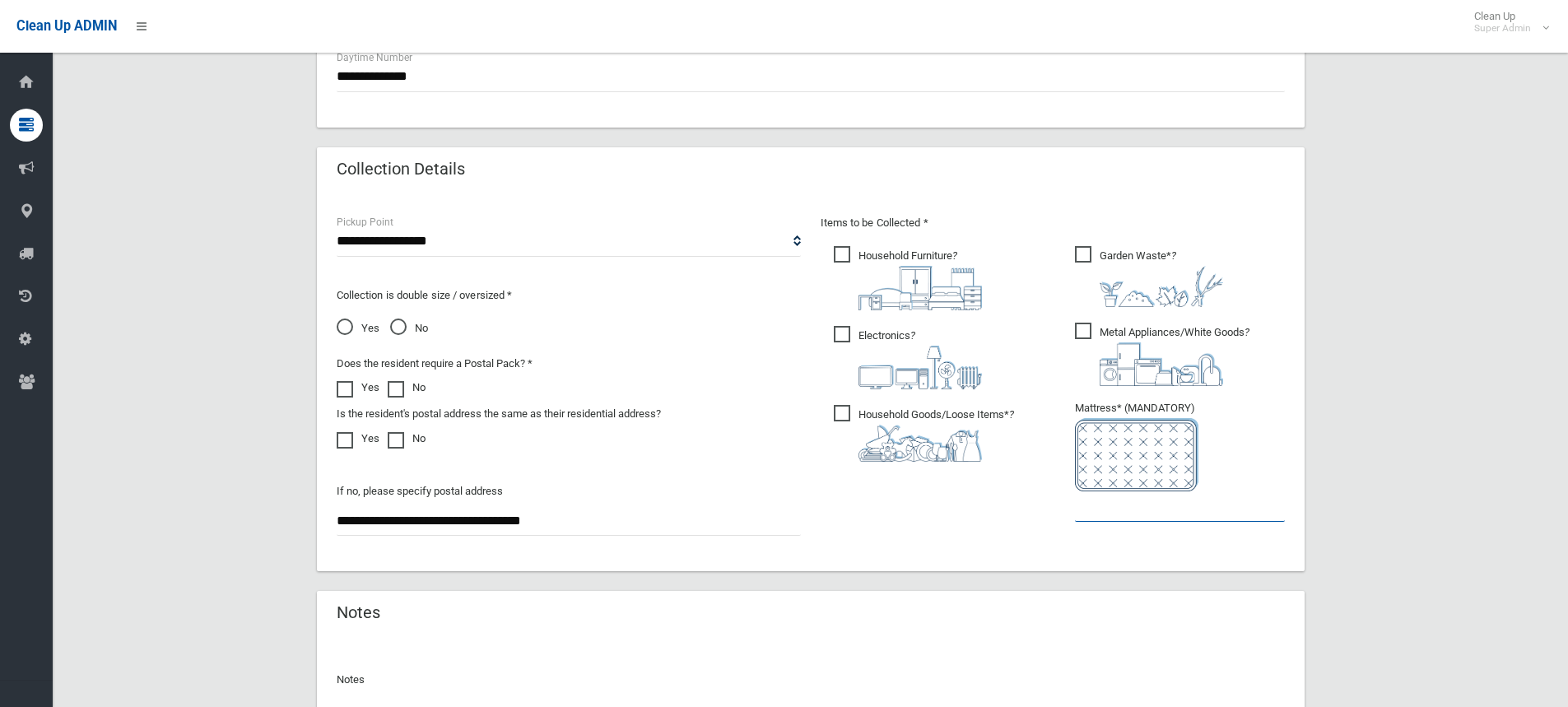
click at [1126, 505] on input "text" at bounding box center [1179, 506] width 210 height 30
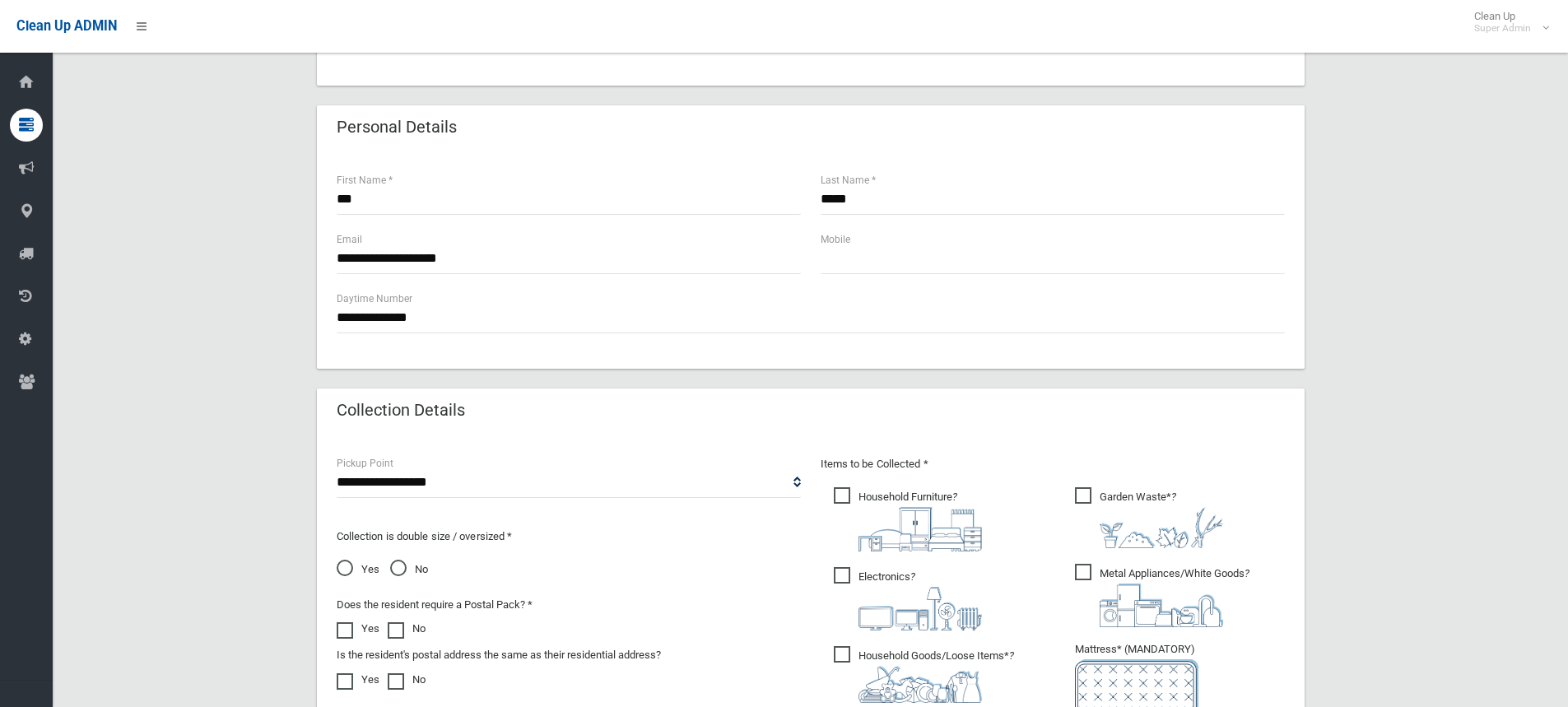
scroll to position [494, 0]
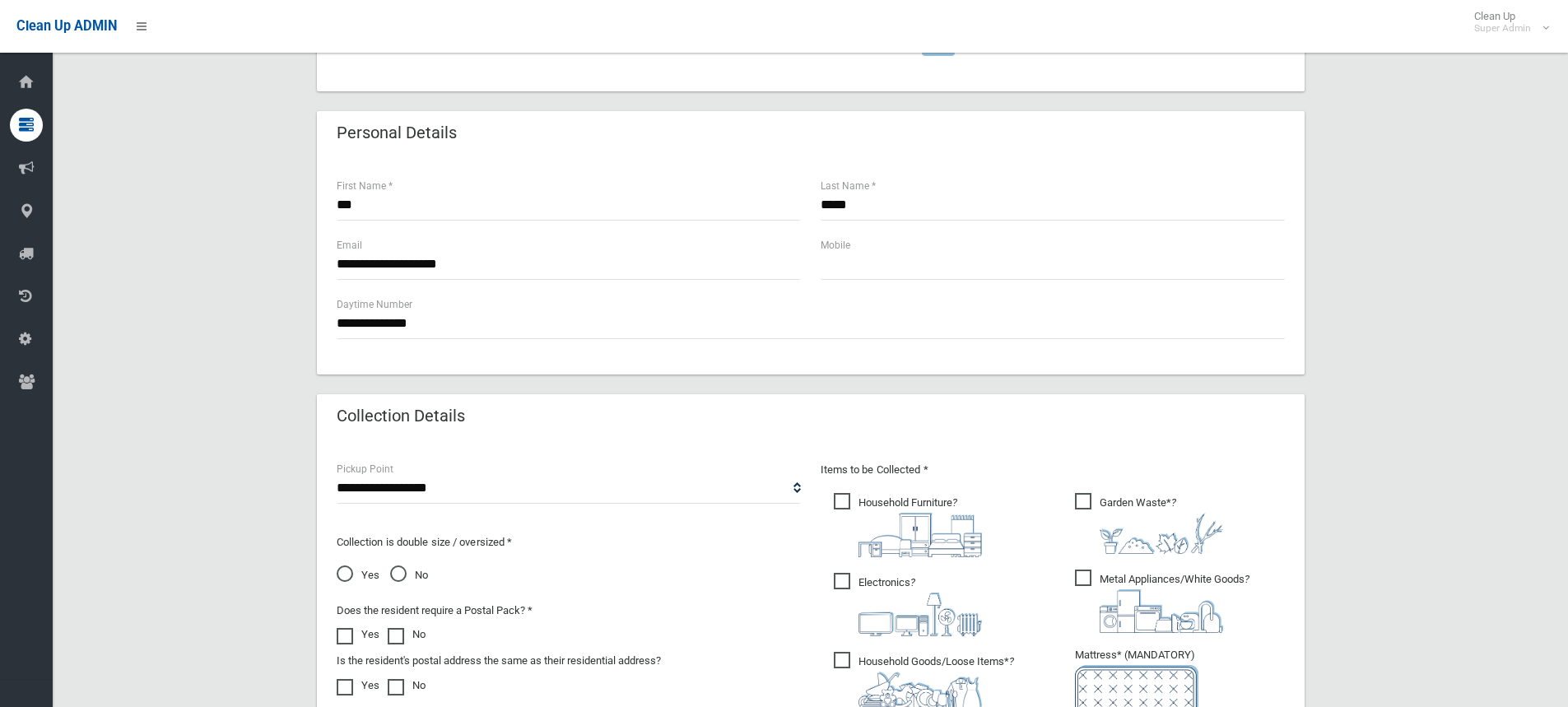
type input "*"
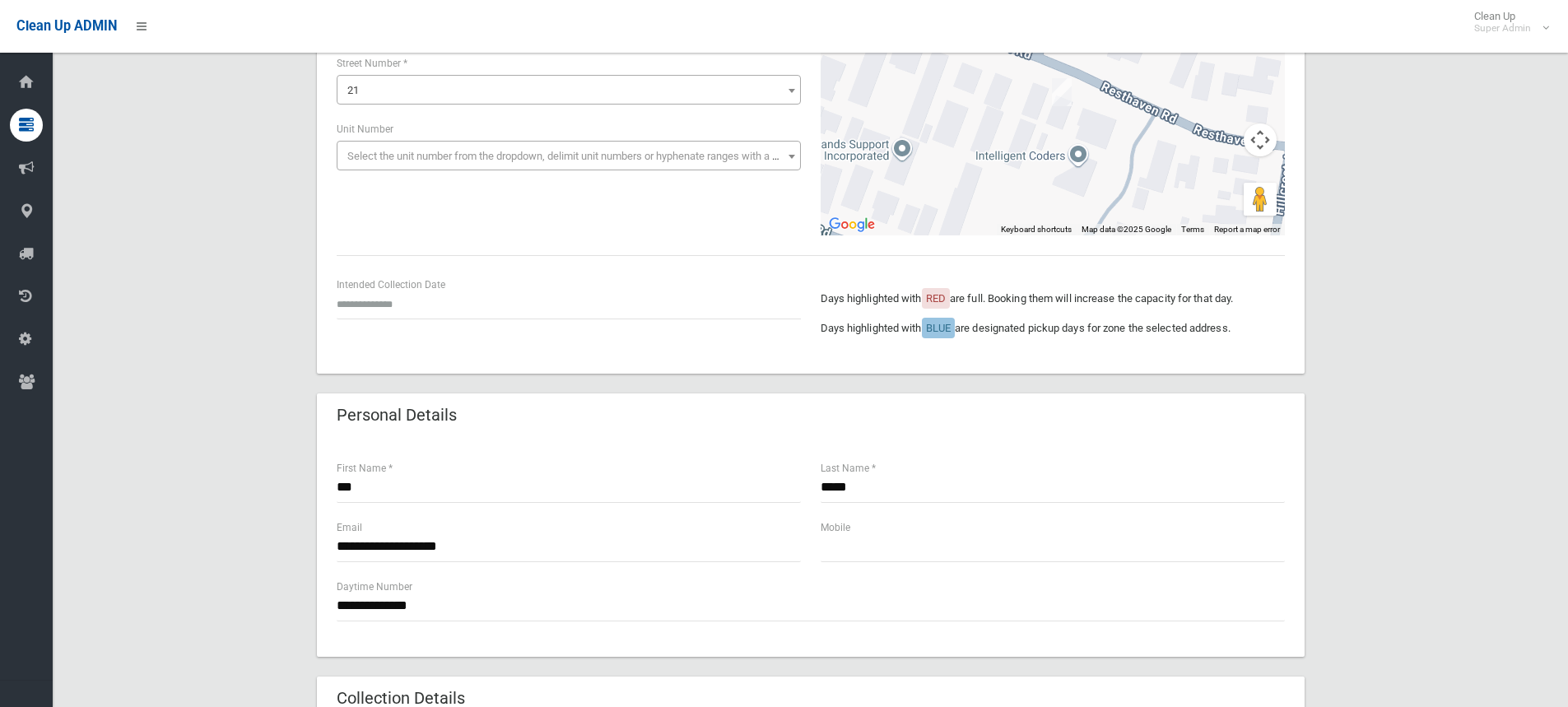
scroll to position [0, 0]
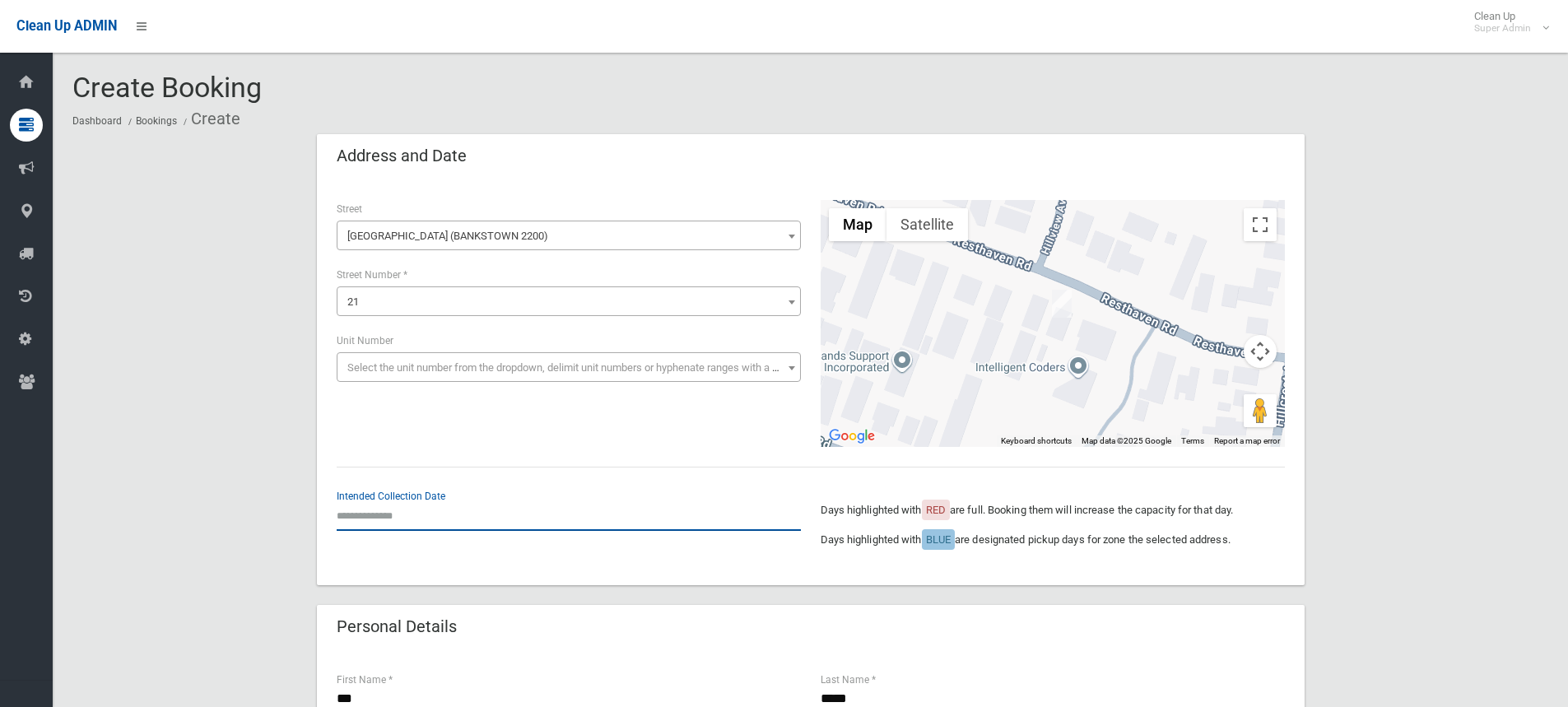
click at [386, 520] on input "text" at bounding box center [569, 516] width 464 height 30
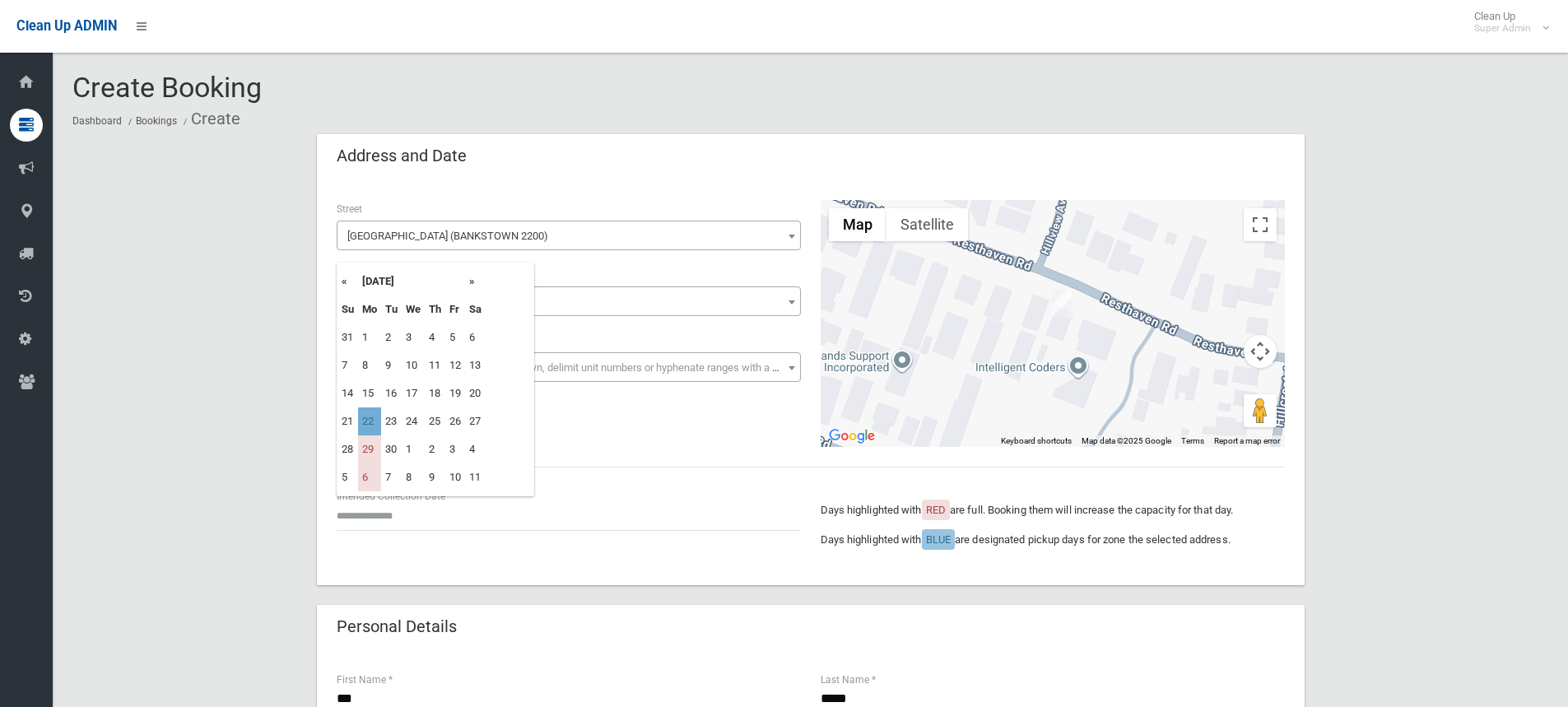
click at [371, 423] on td "22" at bounding box center [370, 422] width 23 height 28
type input "**********"
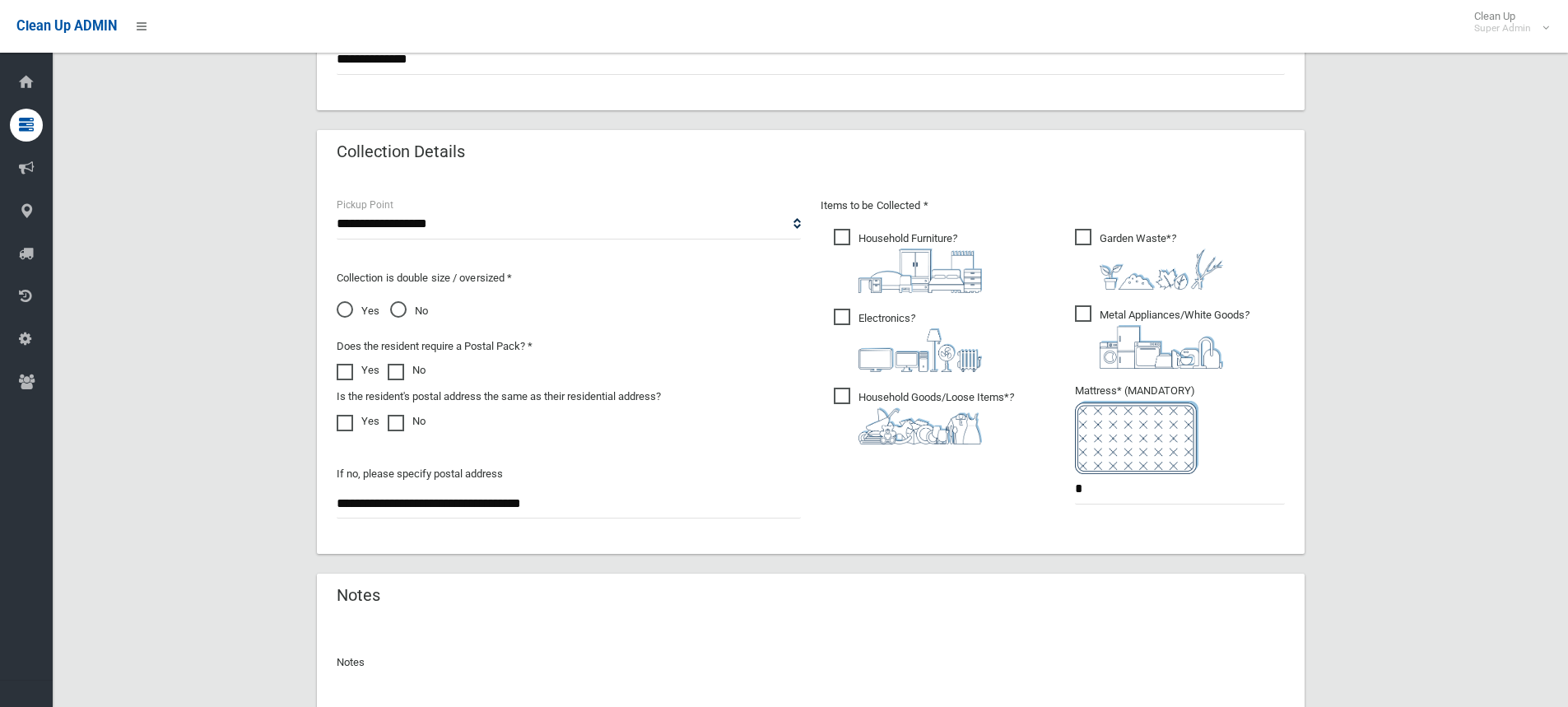
scroll to position [757, 0]
click at [349, 306] on span "Yes" at bounding box center [358, 311] width 42 height 19
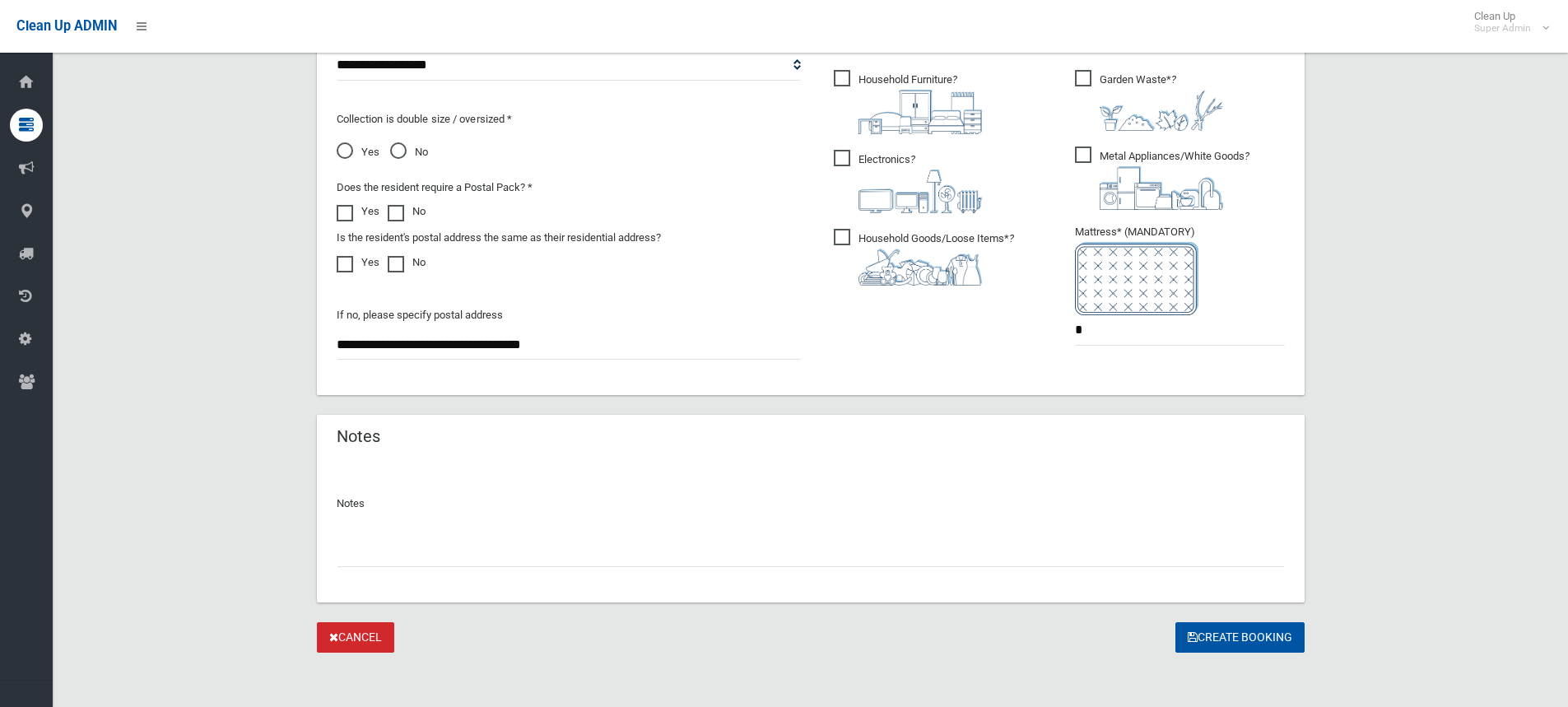
scroll to position [922, 0]
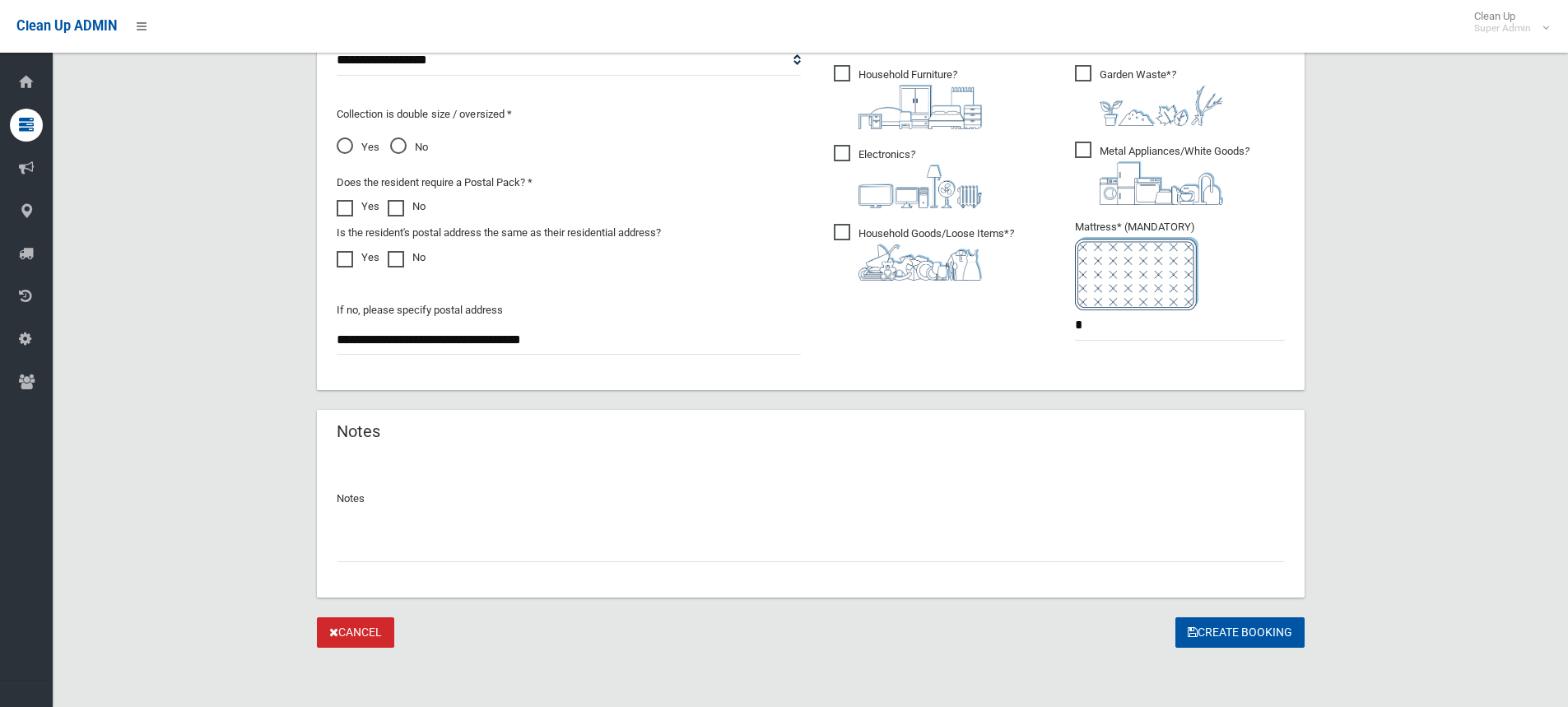
click at [422, 555] on input "text" at bounding box center [811, 547] width 948 height 30
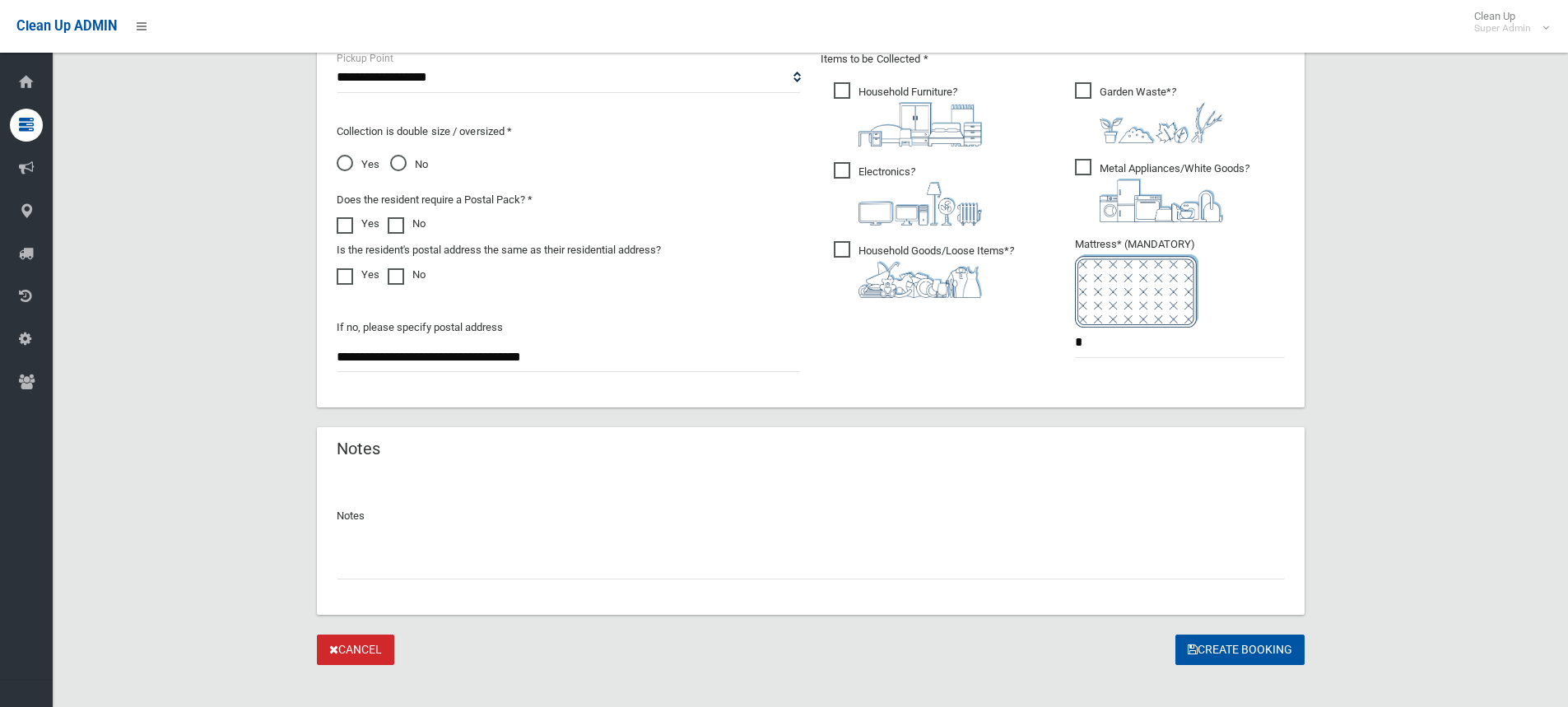
scroll to position [906, 0]
click at [1201, 645] on button "Create Booking" at bounding box center [1240, 649] width 129 height 30
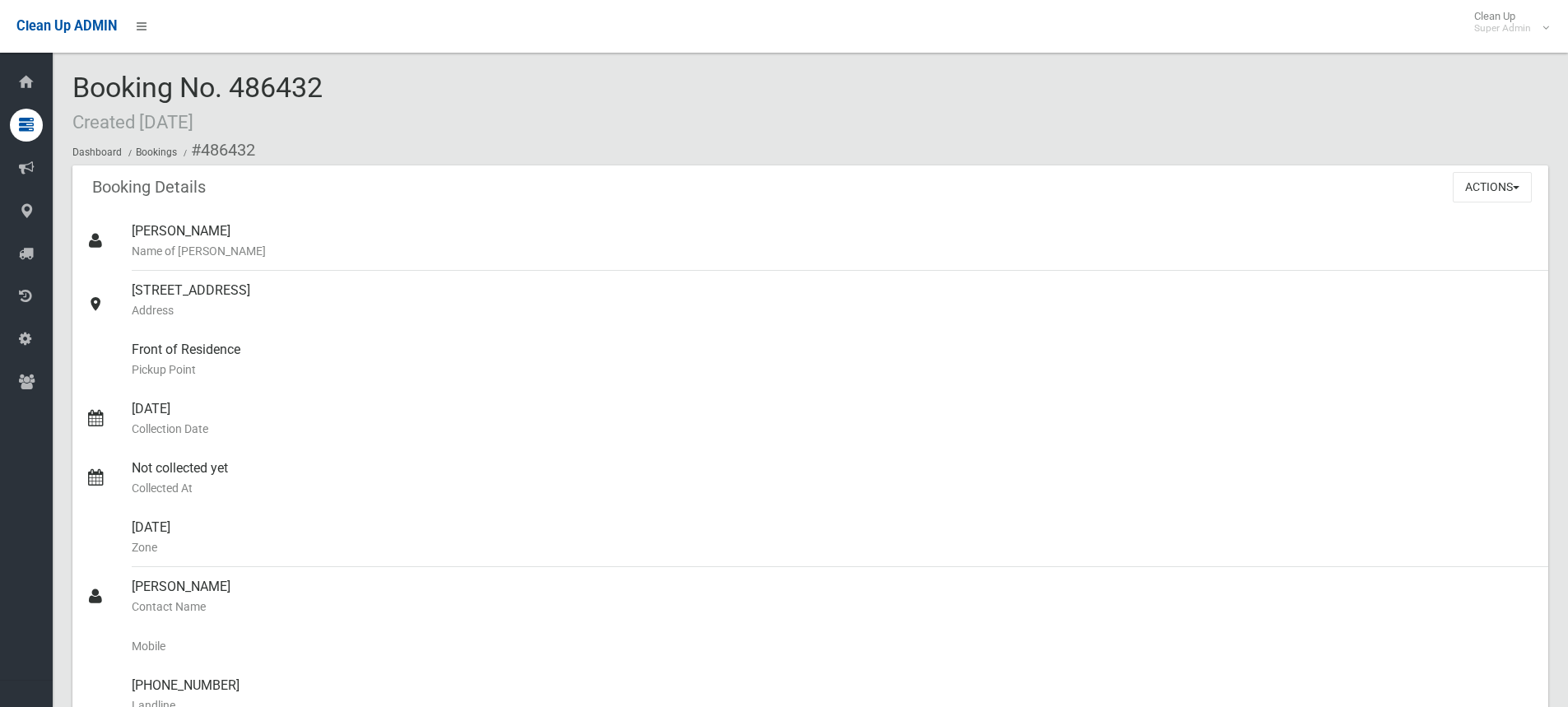
click at [601, 119] on div "Booking No. 486432 Created [DATE] Dashboard Bookings #486432" at bounding box center [810, 119] width 1475 height 93
click at [387, 63] on div "Booking No. 486432 Created [DATE] Dashboard Bookings #486432 Booking Details Ac…" at bounding box center [810, 644] width 1515 height 1250
drag, startPoint x: 217, startPoint y: 87, endPoint x: 356, endPoint y: 83, distance: 139.1
click at [356, 83] on div "Booking No. 486432 Created [DATE] Dashboard Bookings #486432" at bounding box center [810, 119] width 1475 height 93
click at [327, 81] on div "Booking No. 486432 Created [DATE] Dashboard Bookings #486432" at bounding box center [810, 119] width 1475 height 93
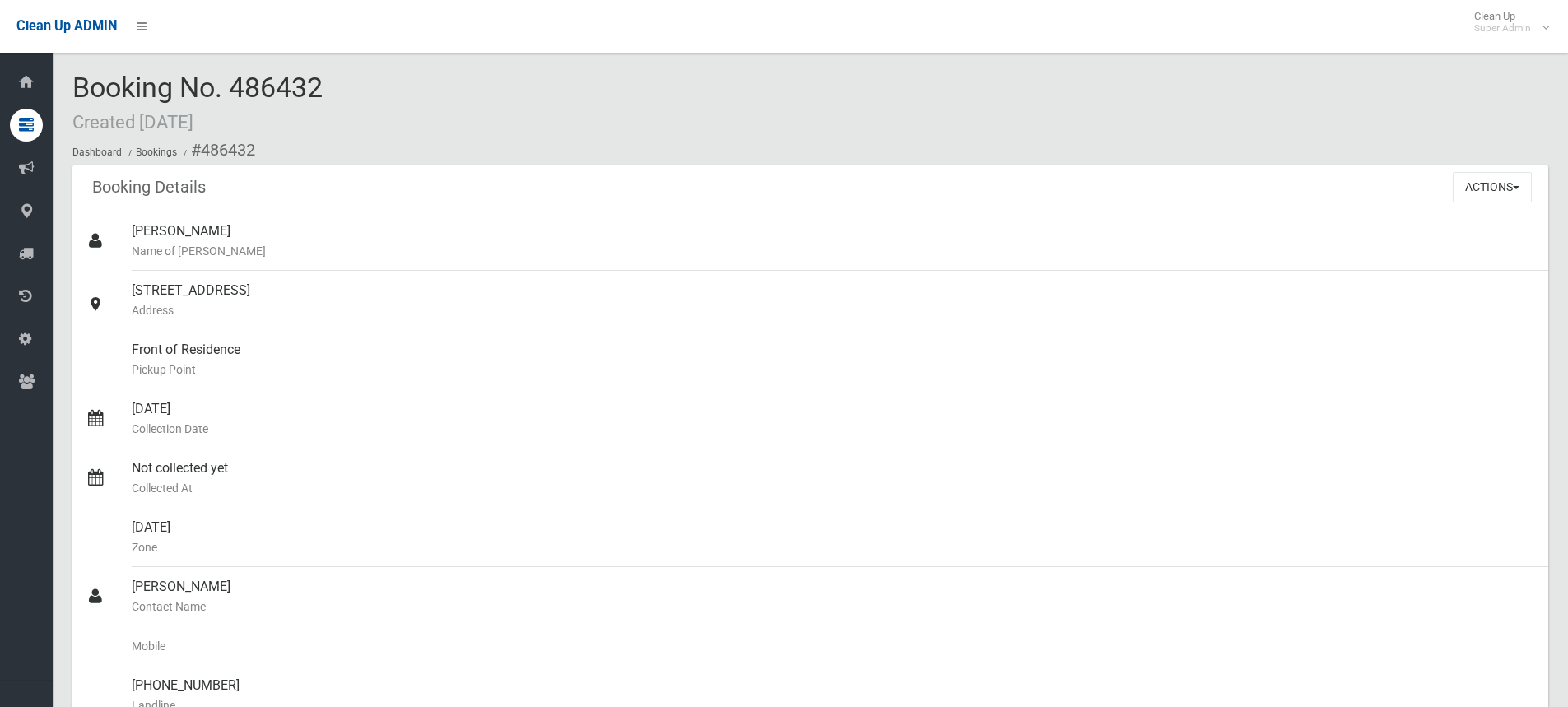
drag, startPoint x: 232, startPoint y: 87, endPoint x: 338, endPoint y: 87, distance: 106.0
click at [338, 87] on div "Booking No. 486432 Created [DATE] Dashboard Bookings #486432" at bounding box center [810, 119] width 1475 height 93
click at [312, 79] on span "Booking No. 486432 Created [DATE]" at bounding box center [197, 103] width 250 height 65
click at [585, 117] on div "Booking No. 486432 Created [DATE] Dashboard Bookings #486432" at bounding box center [810, 119] width 1475 height 93
